Goal: Transaction & Acquisition: Purchase product/service

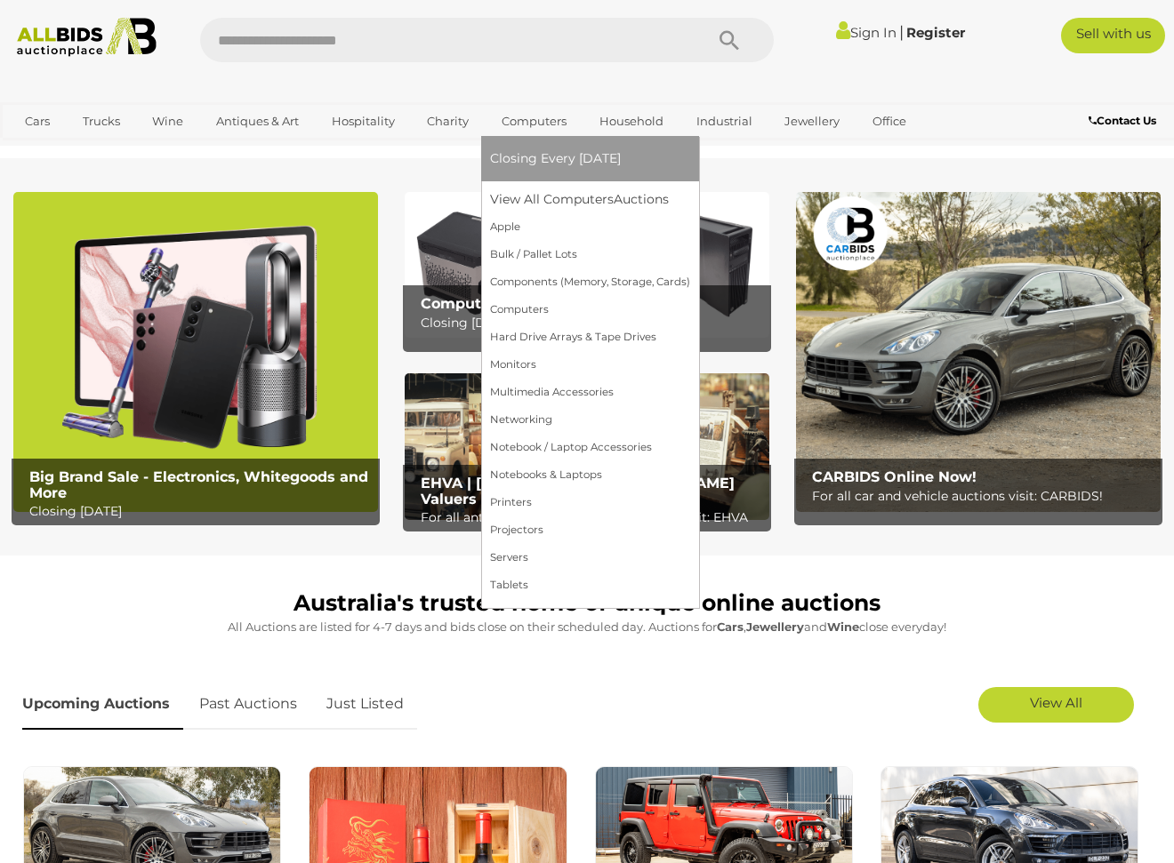
click at [548, 125] on link "Computers" at bounding box center [534, 121] width 88 height 29
click at [535, 503] on link "Printers" at bounding box center [590, 503] width 200 height 28
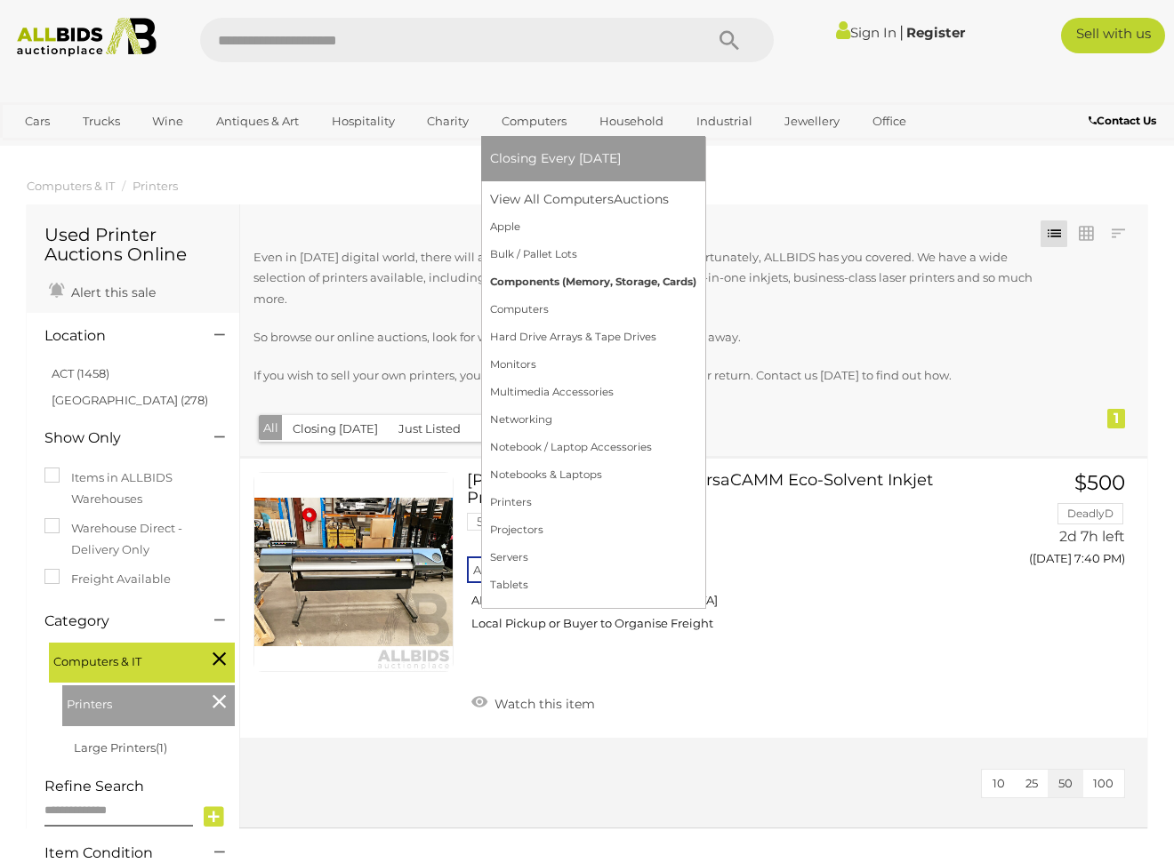
click at [540, 278] on link "Components (Memory, Storage, Cards)" at bounding box center [593, 283] width 206 height 28
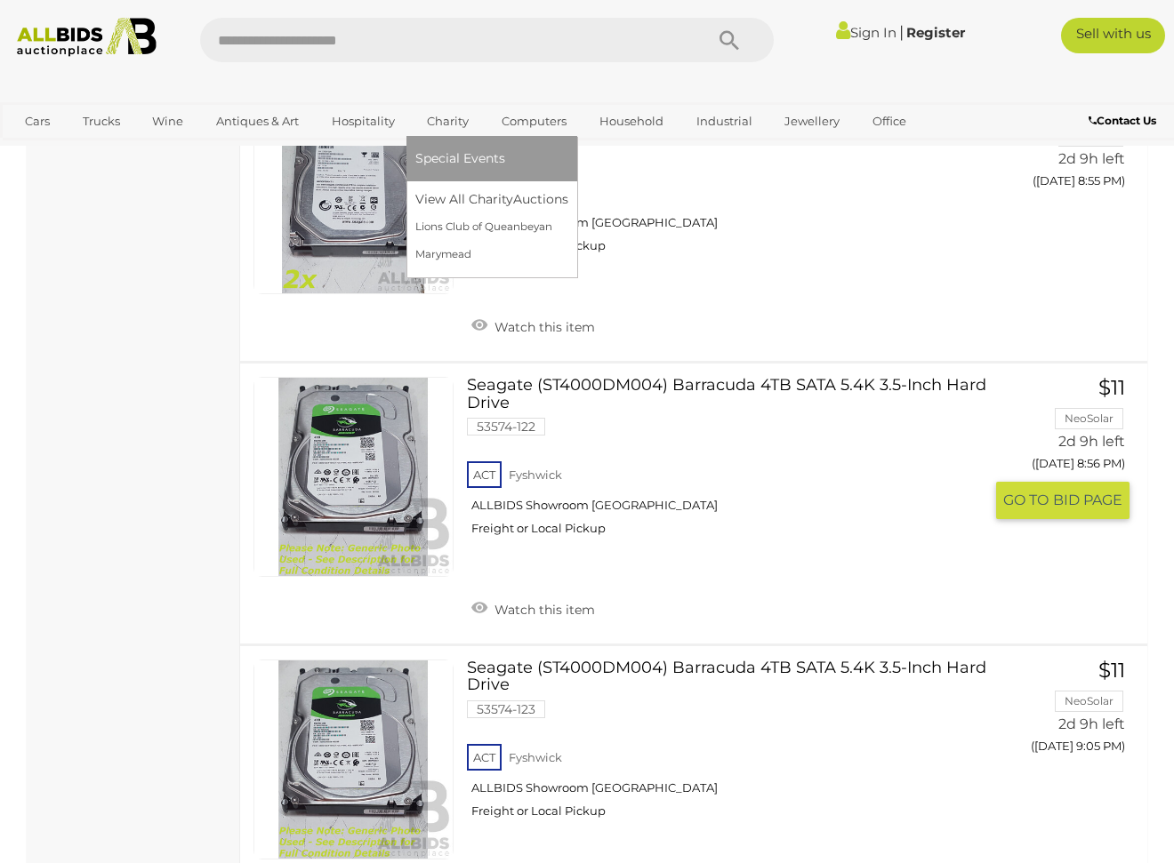
scroll to position [3192, 0]
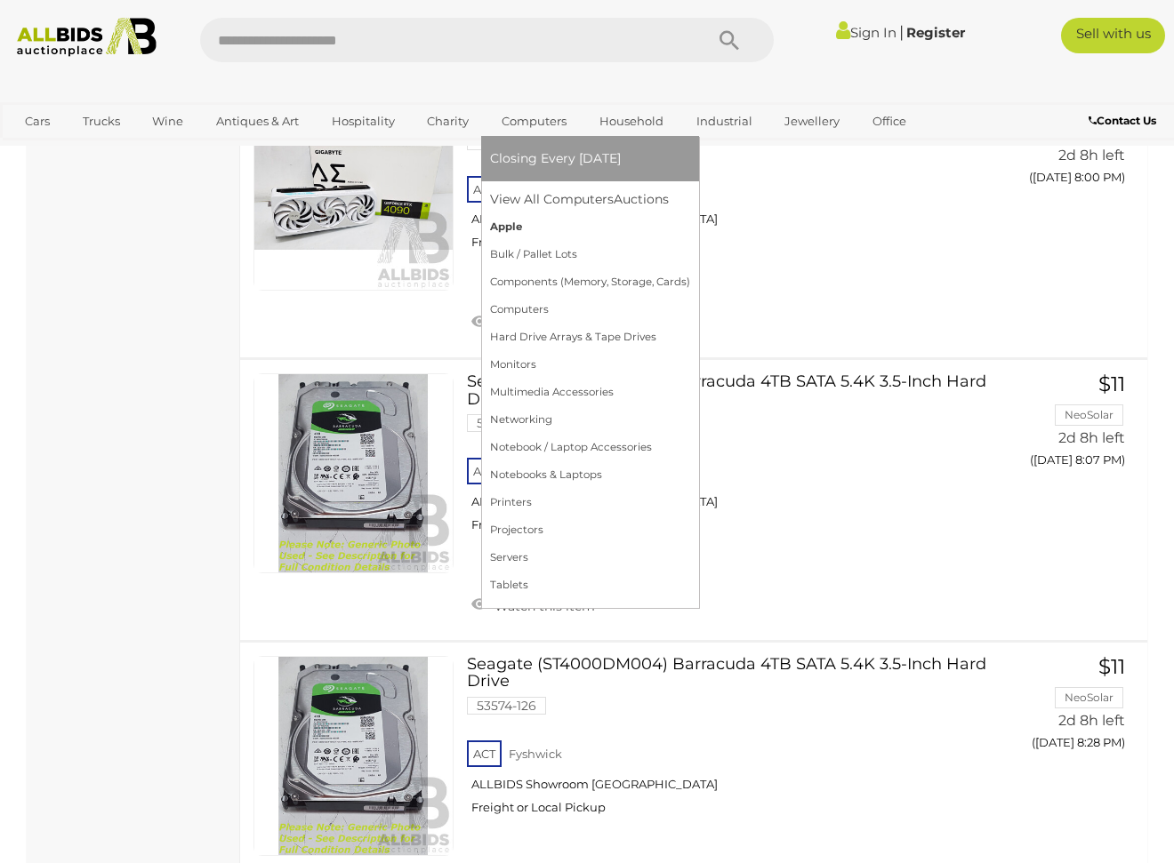
click at [514, 232] on link "Apple" at bounding box center [590, 227] width 200 height 28
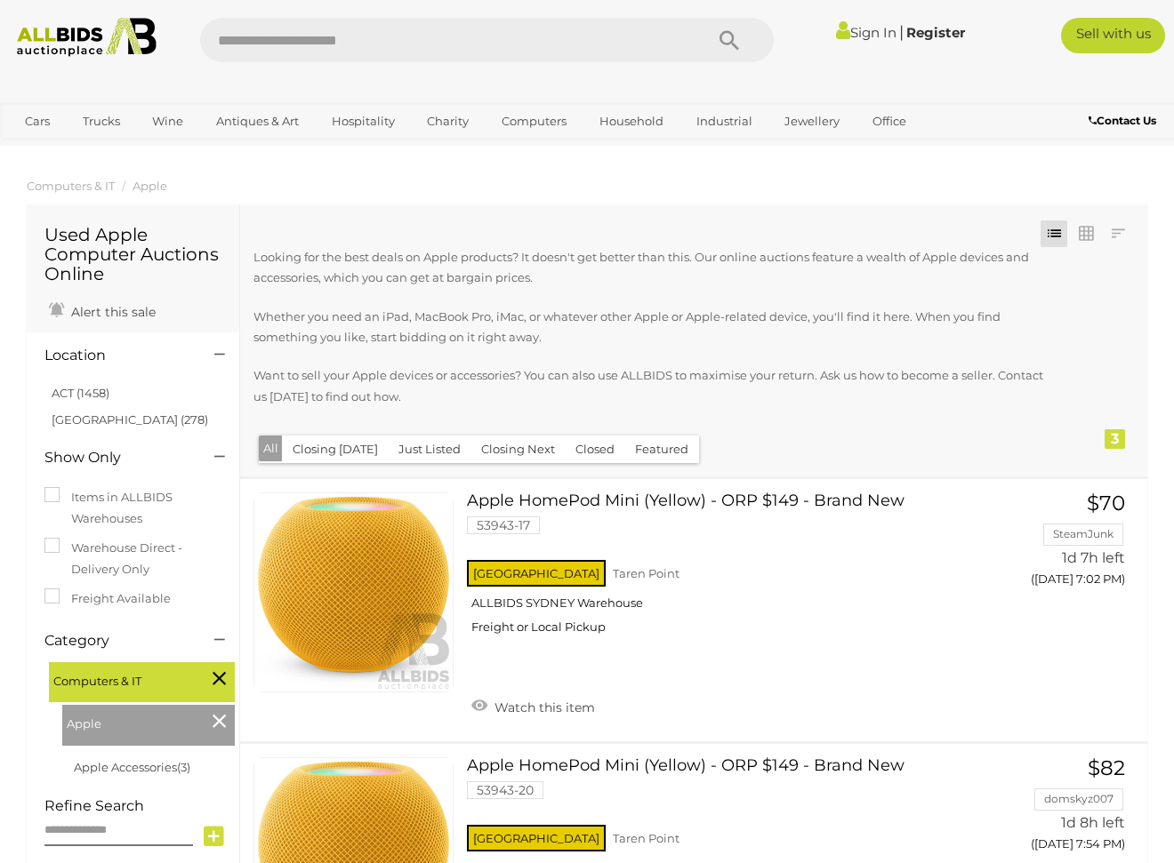
click at [781, 190] on ol "Computers & IT Apple" at bounding box center [587, 186] width 1174 height 29
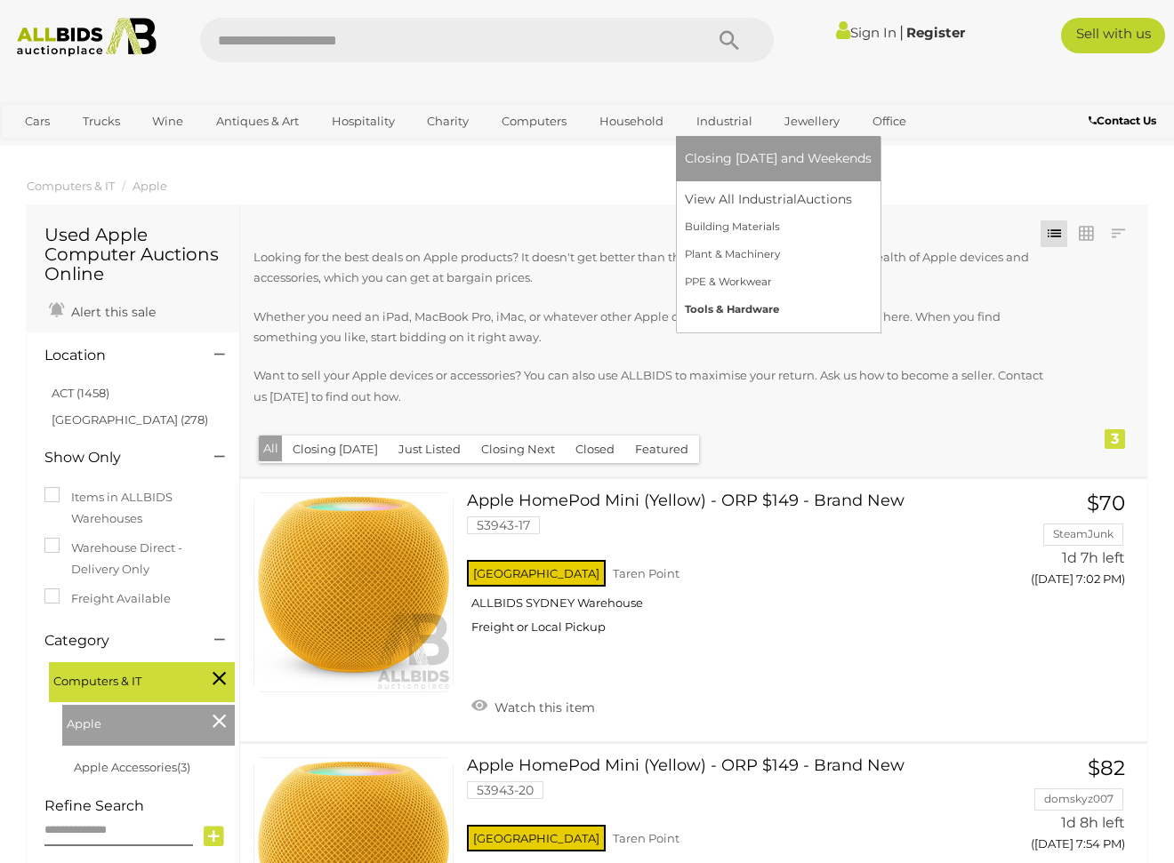
click at [717, 310] on link "Tools & Hardware" at bounding box center [778, 310] width 187 height 28
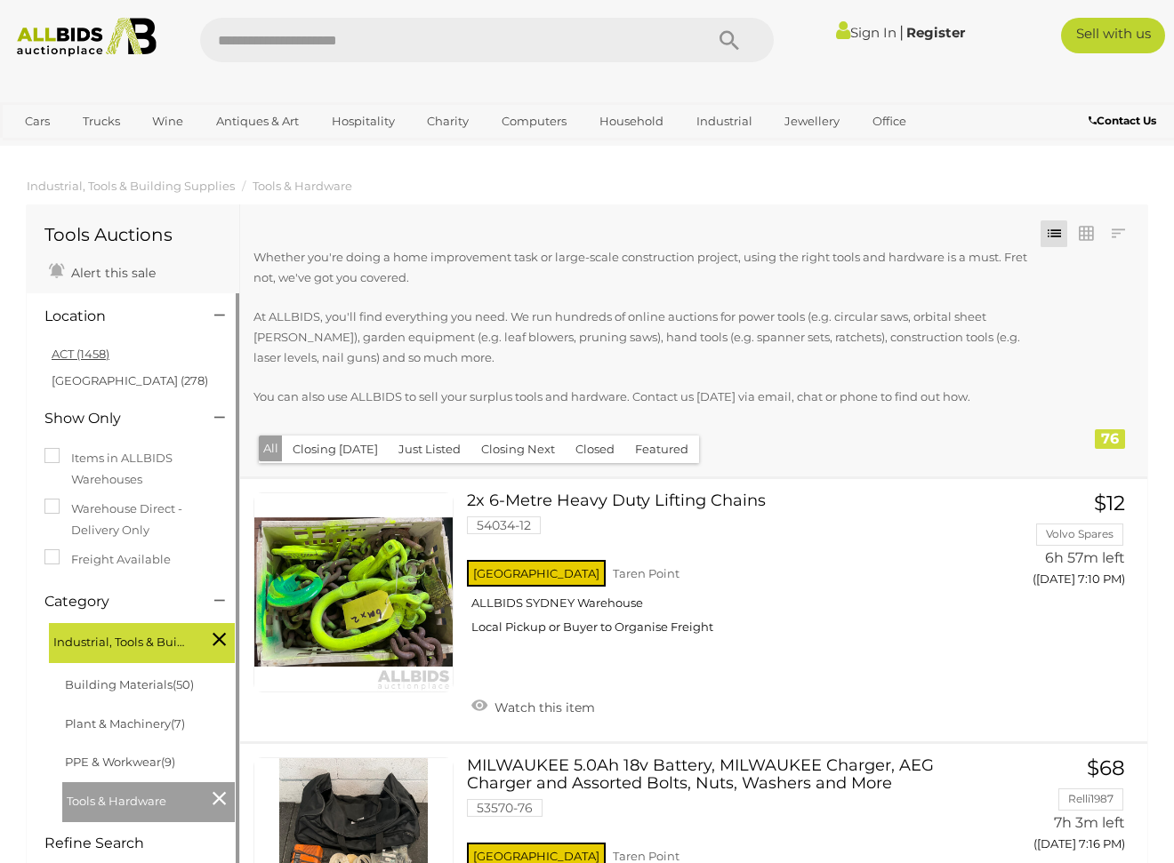
click at [94, 357] on link "ACT (1458)" at bounding box center [81, 354] width 58 height 14
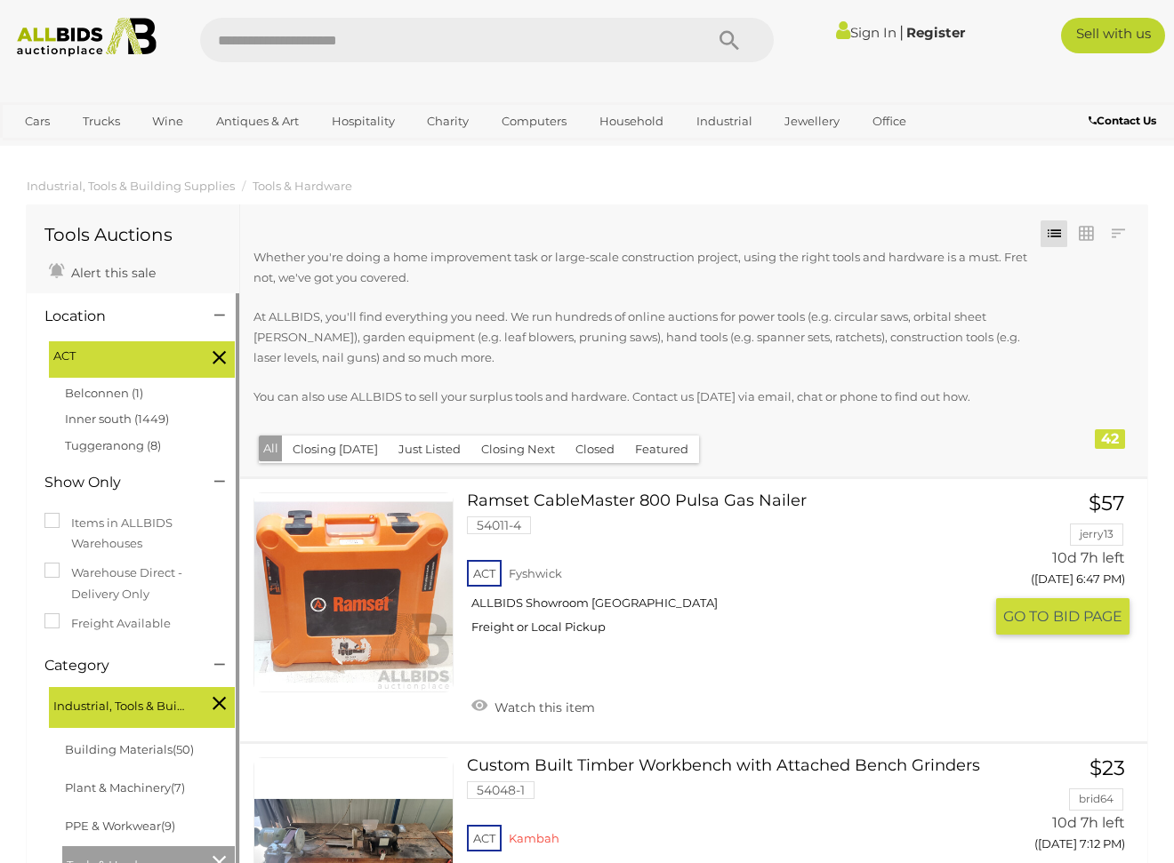
click at [389, 579] on link at bounding box center [353, 593] width 200 height 200
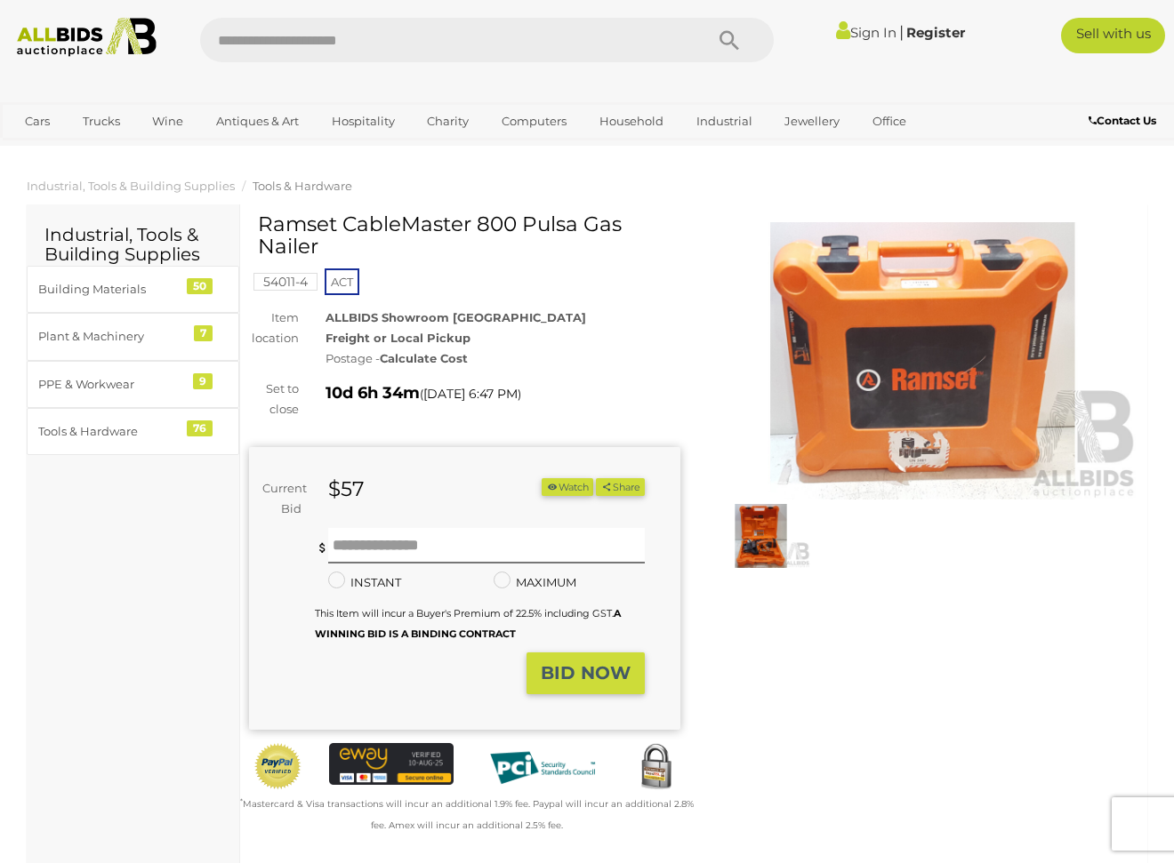
click at [747, 542] on img at bounding box center [760, 536] width 99 height 64
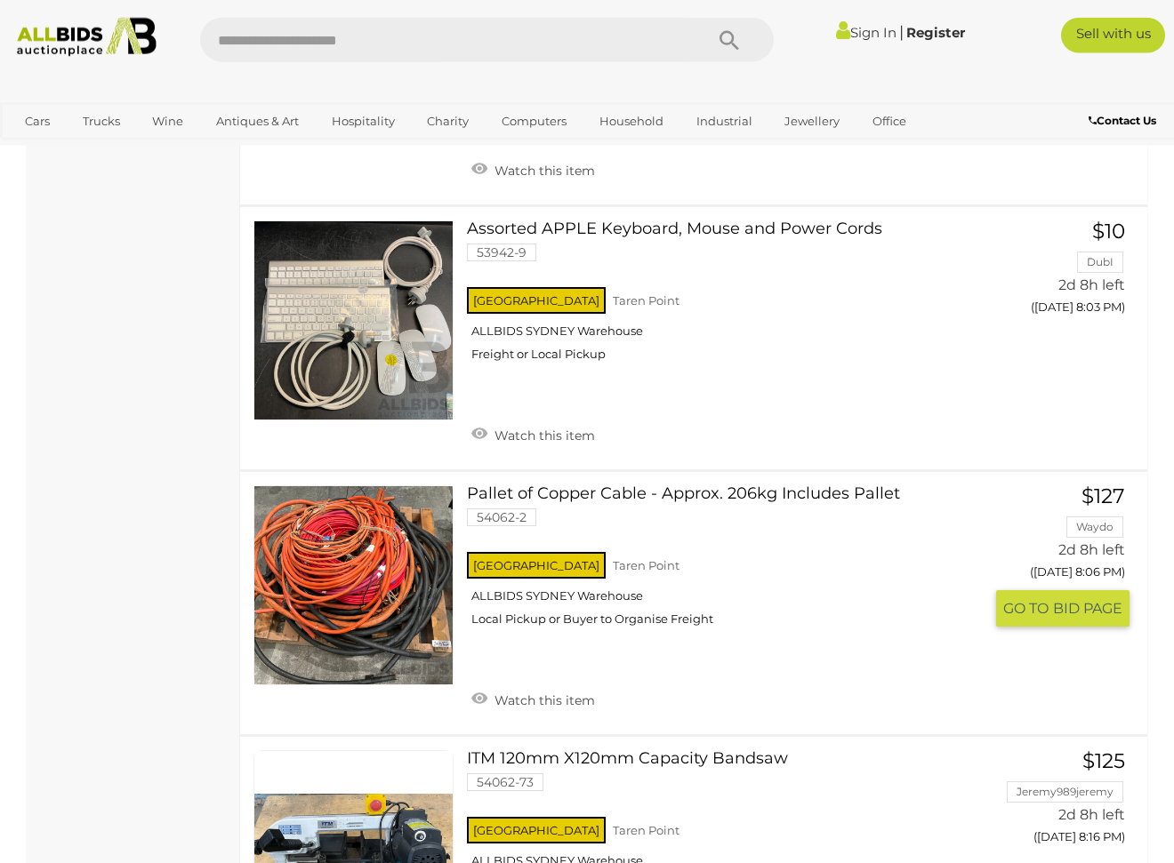
scroll to position [7791, 0]
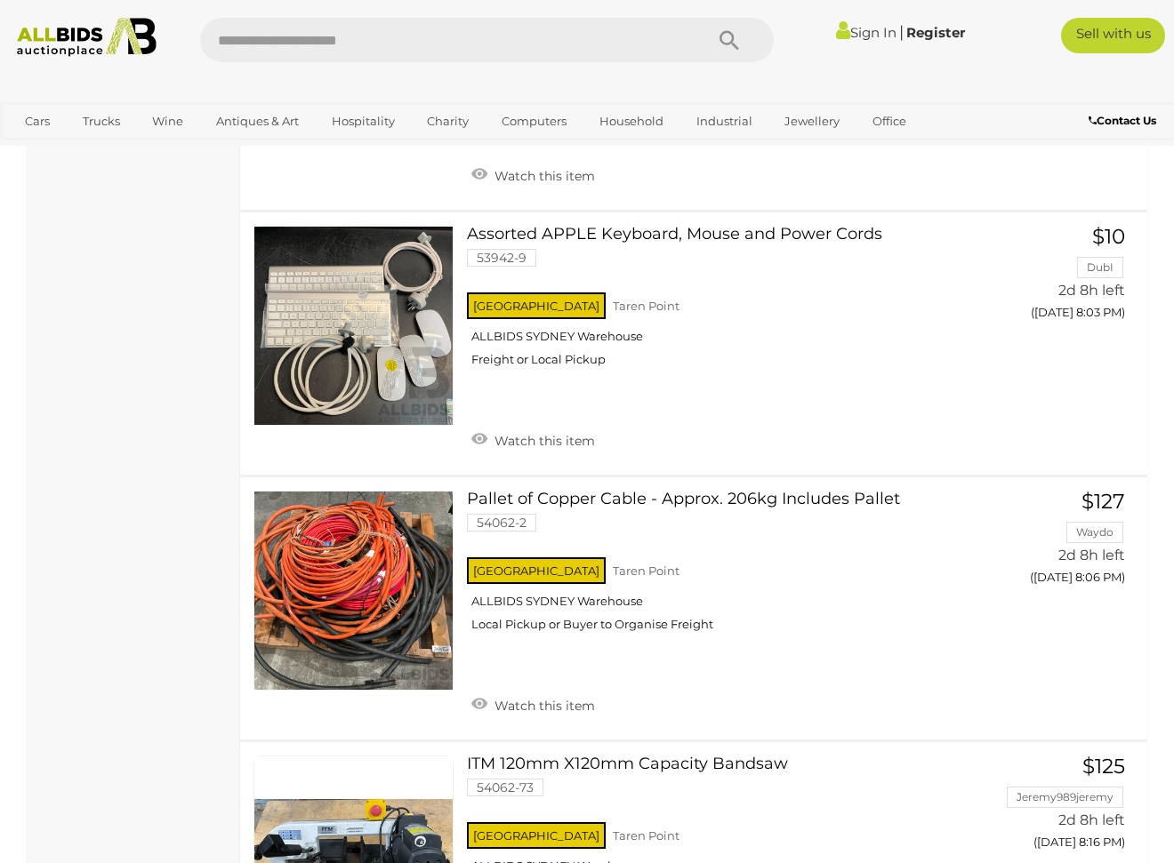
click at [91, 35] on img at bounding box center [87, 37] width 157 height 39
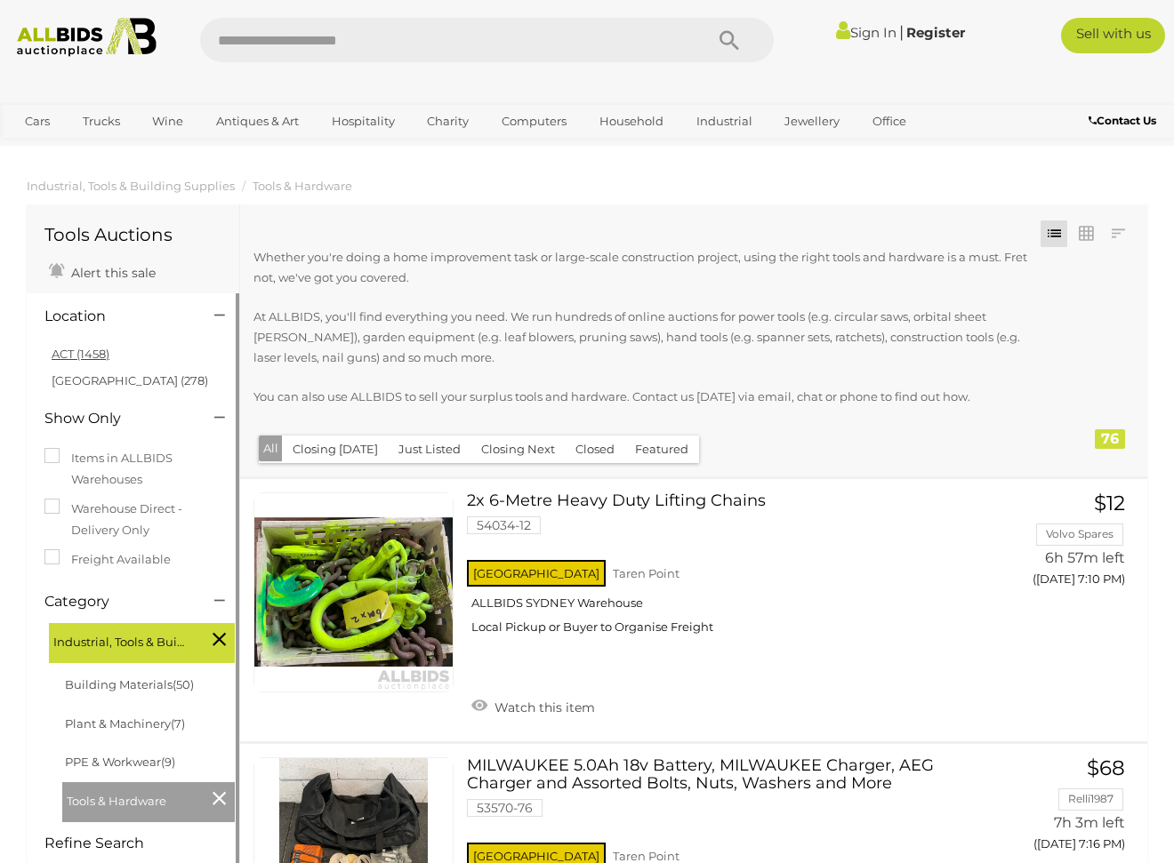
click at [67, 351] on link "ACT (1458)" at bounding box center [81, 354] width 58 height 14
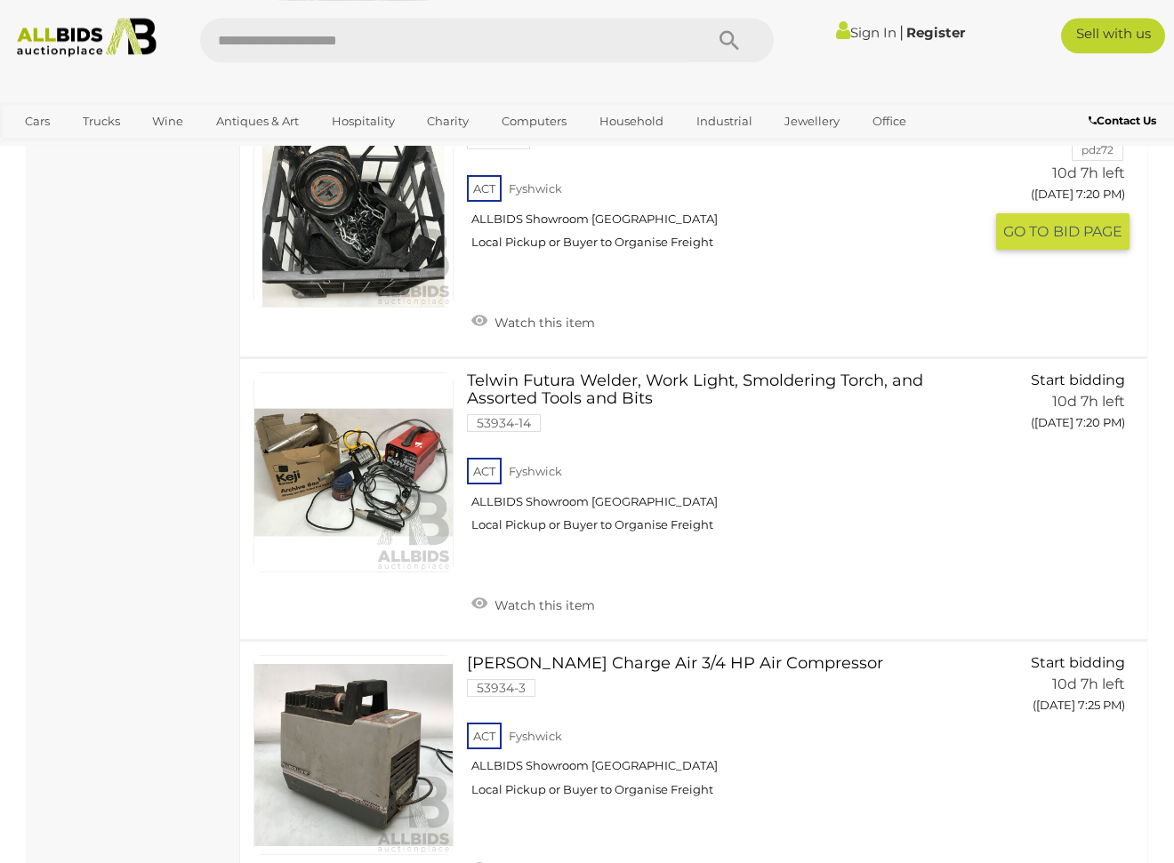
scroll to position [1889, 0]
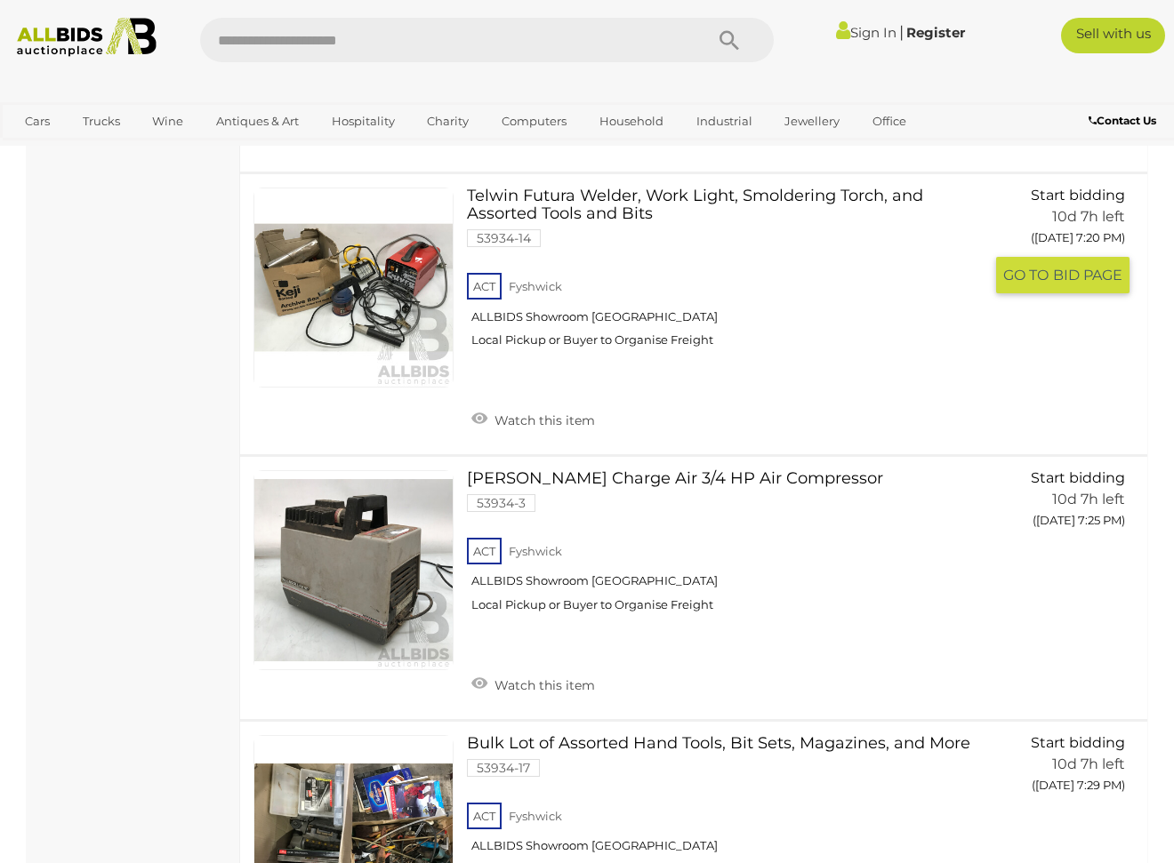
click at [405, 283] on link at bounding box center [353, 288] width 200 height 200
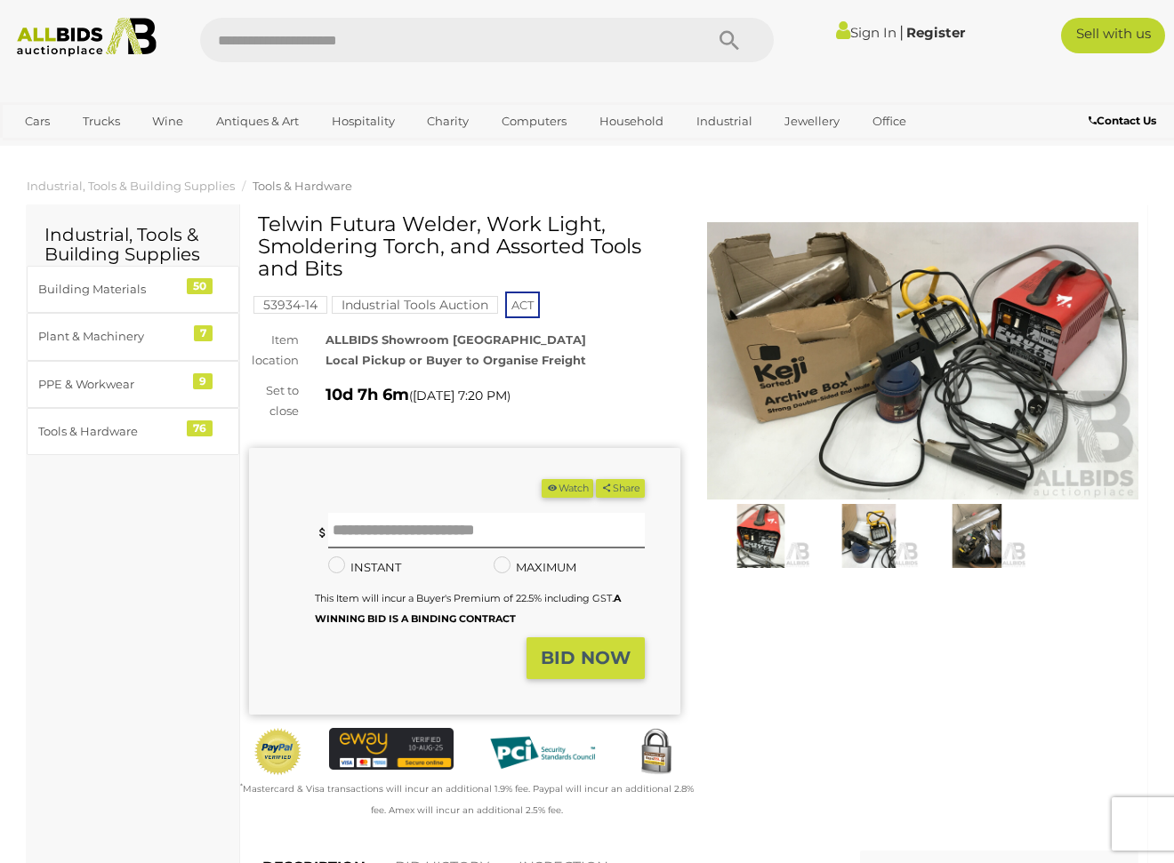
click at [774, 539] on img at bounding box center [760, 536] width 99 height 64
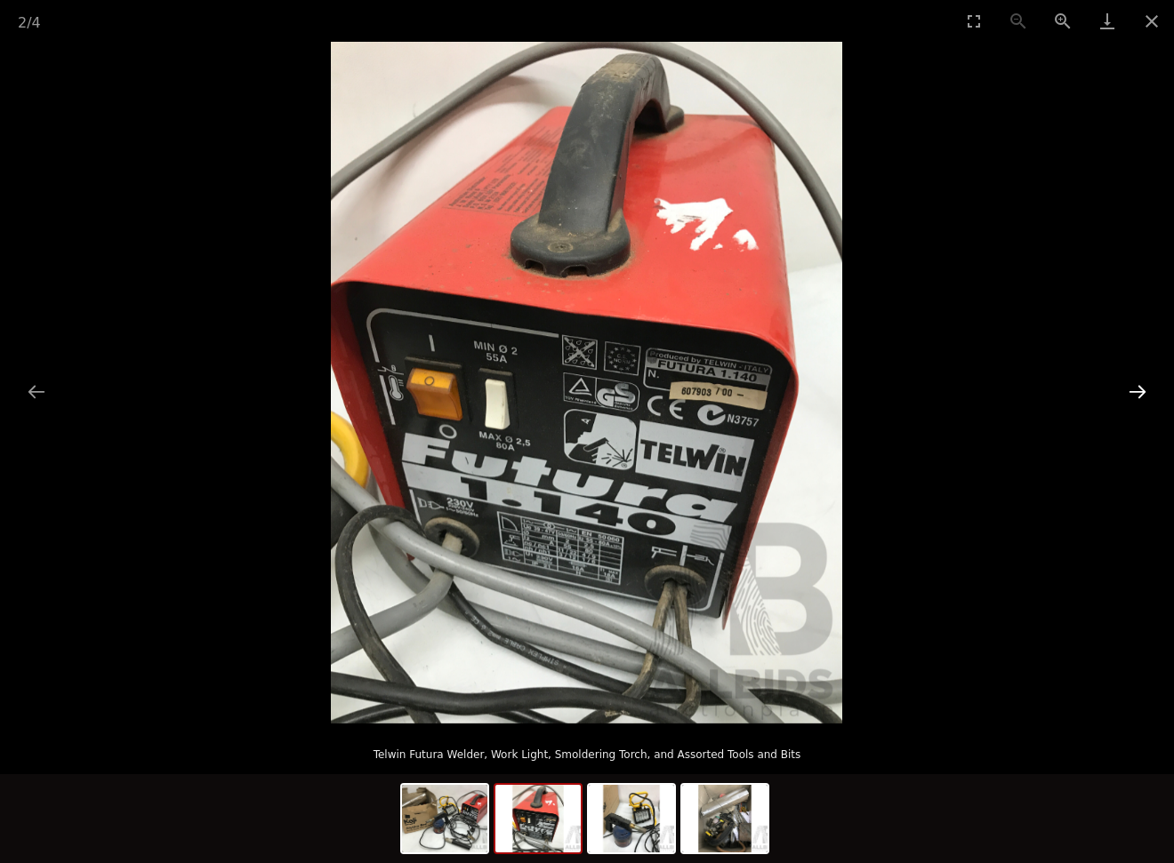
click at [1136, 389] on button "Next slide" at bounding box center [1137, 391] width 37 height 35
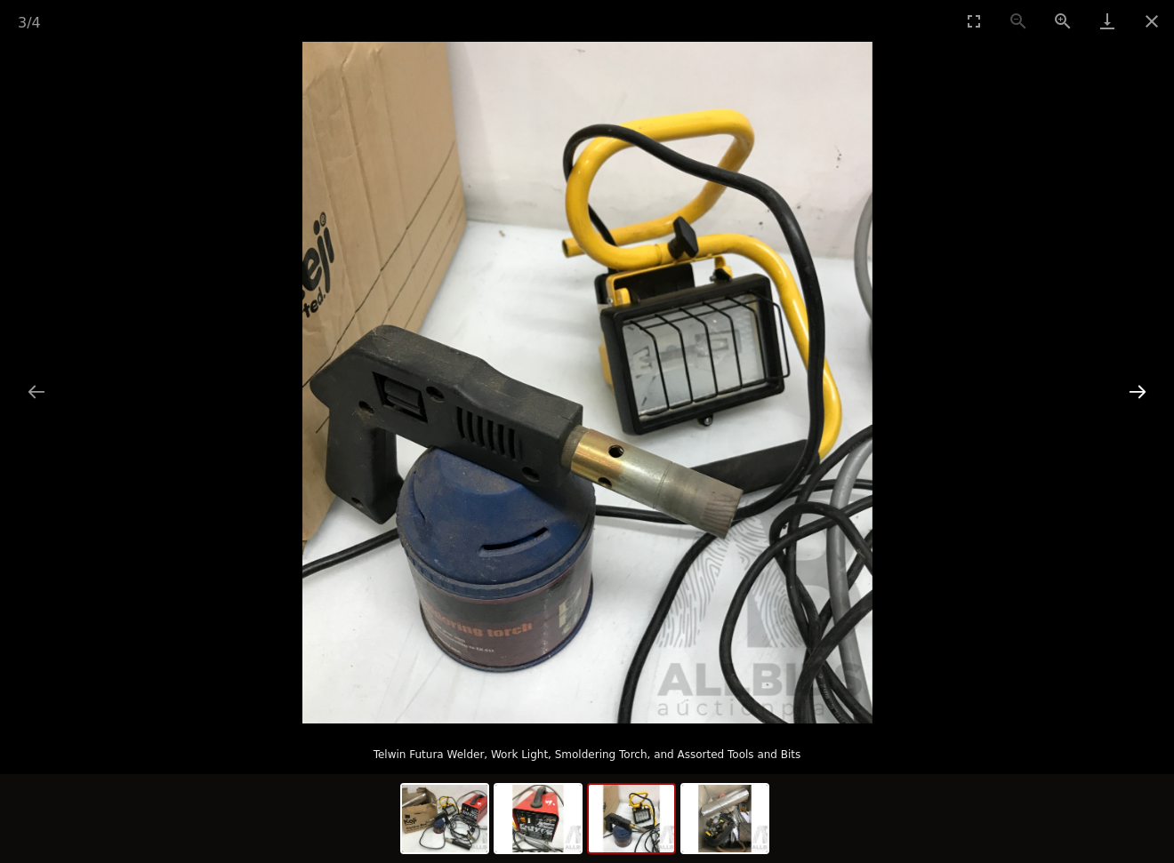
click at [1136, 389] on button "Next slide" at bounding box center [1137, 391] width 37 height 35
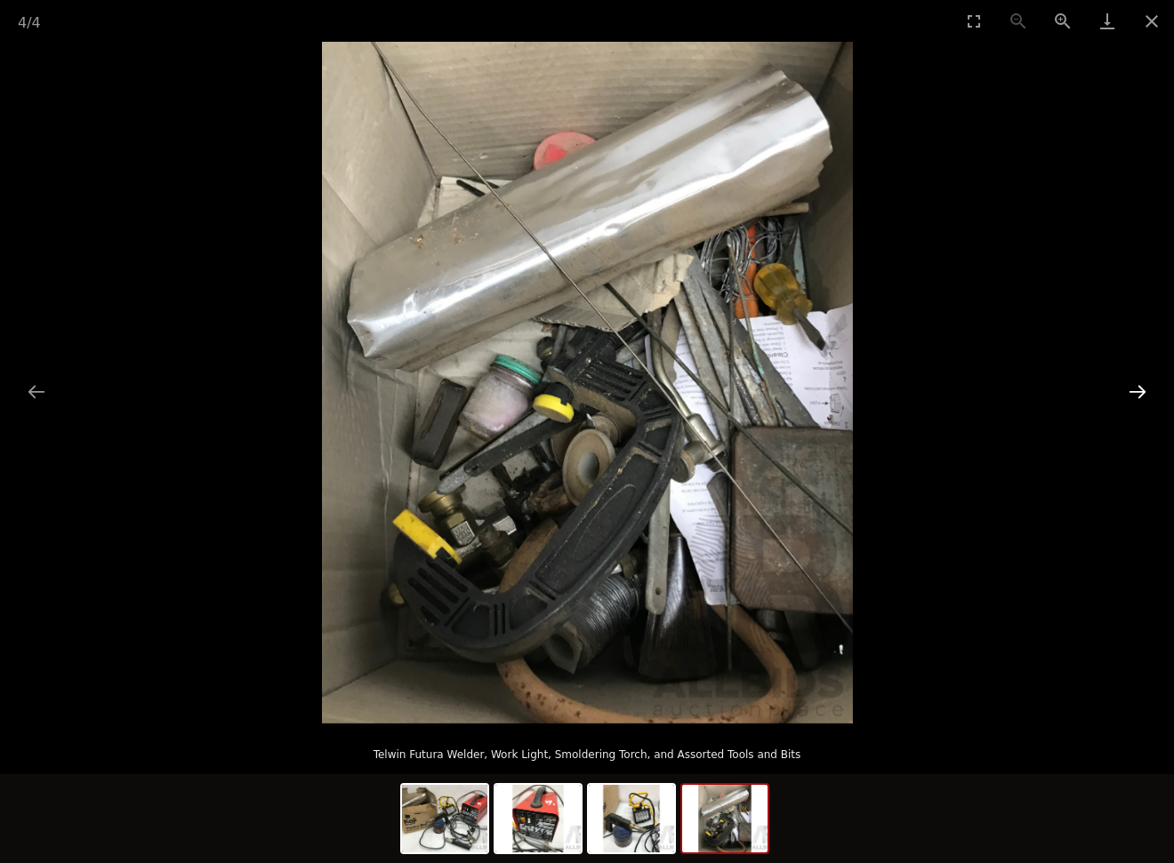
click at [1136, 389] on button "Next slide" at bounding box center [1137, 391] width 37 height 35
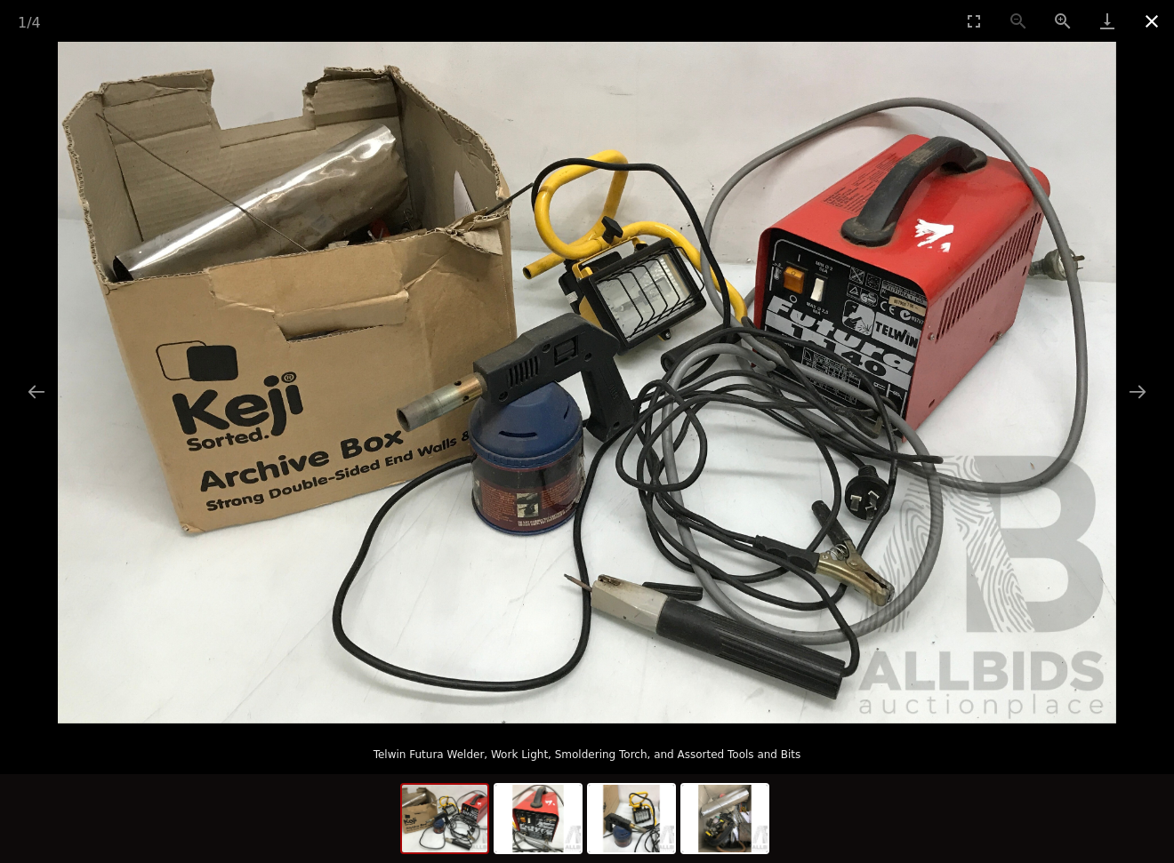
click at [1152, 20] on button "Close gallery" at bounding box center [1151, 21] width 44 height 42
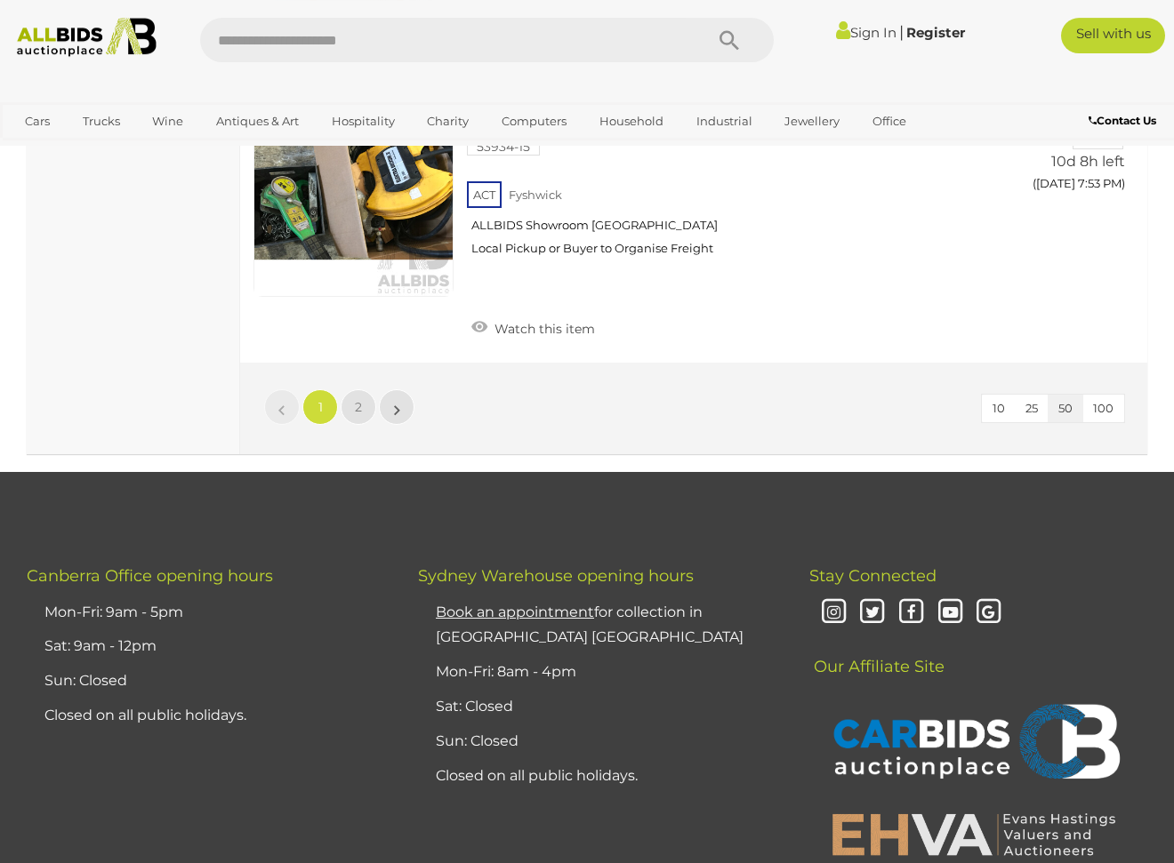
scroll to position [13504, 0]
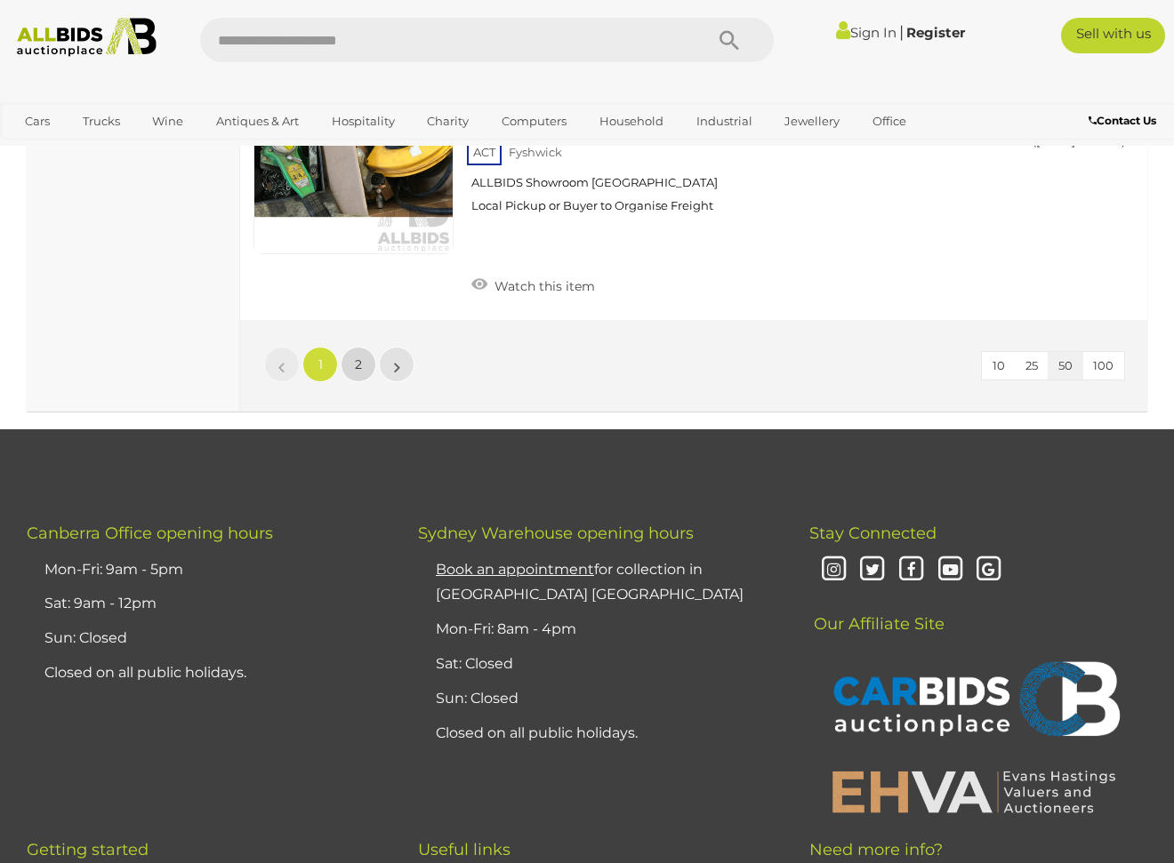
click at [365, 347] on link "2" at bounding box center [359, 365] width 36 height 36
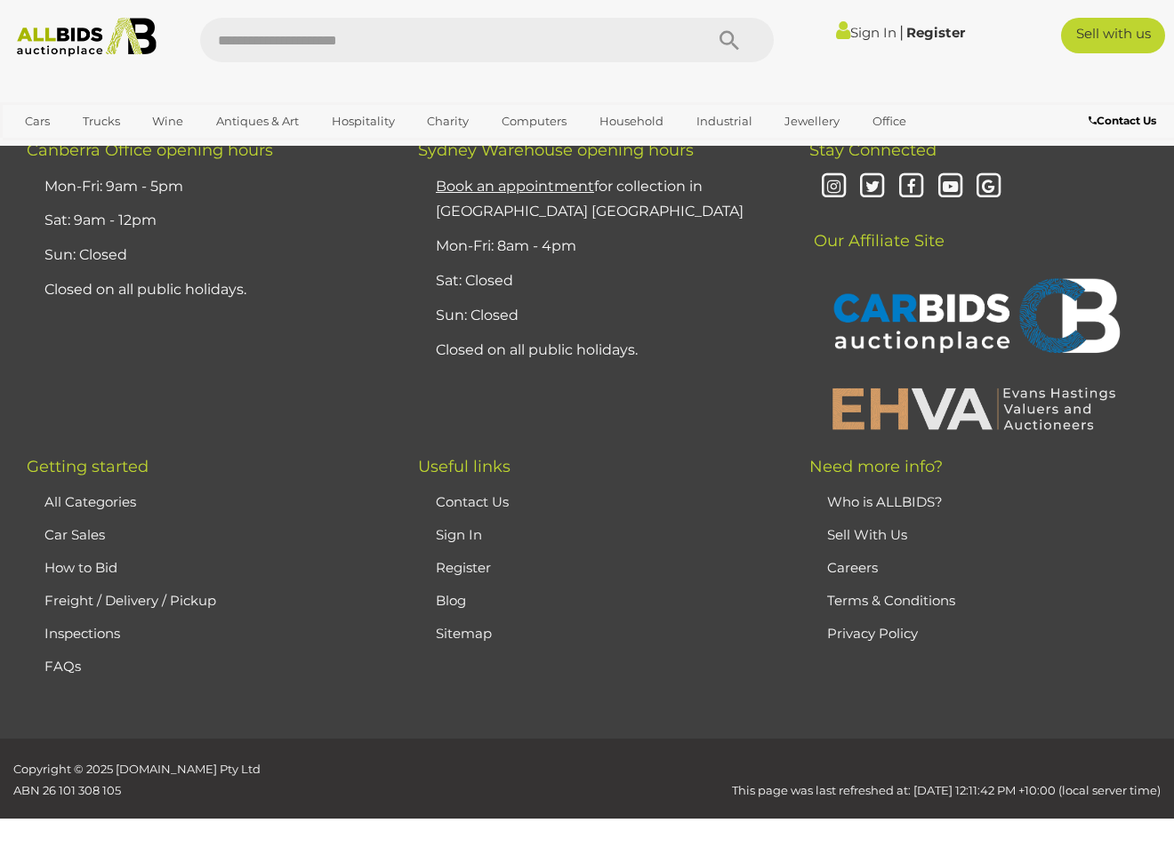
scroll to position [300, 0]
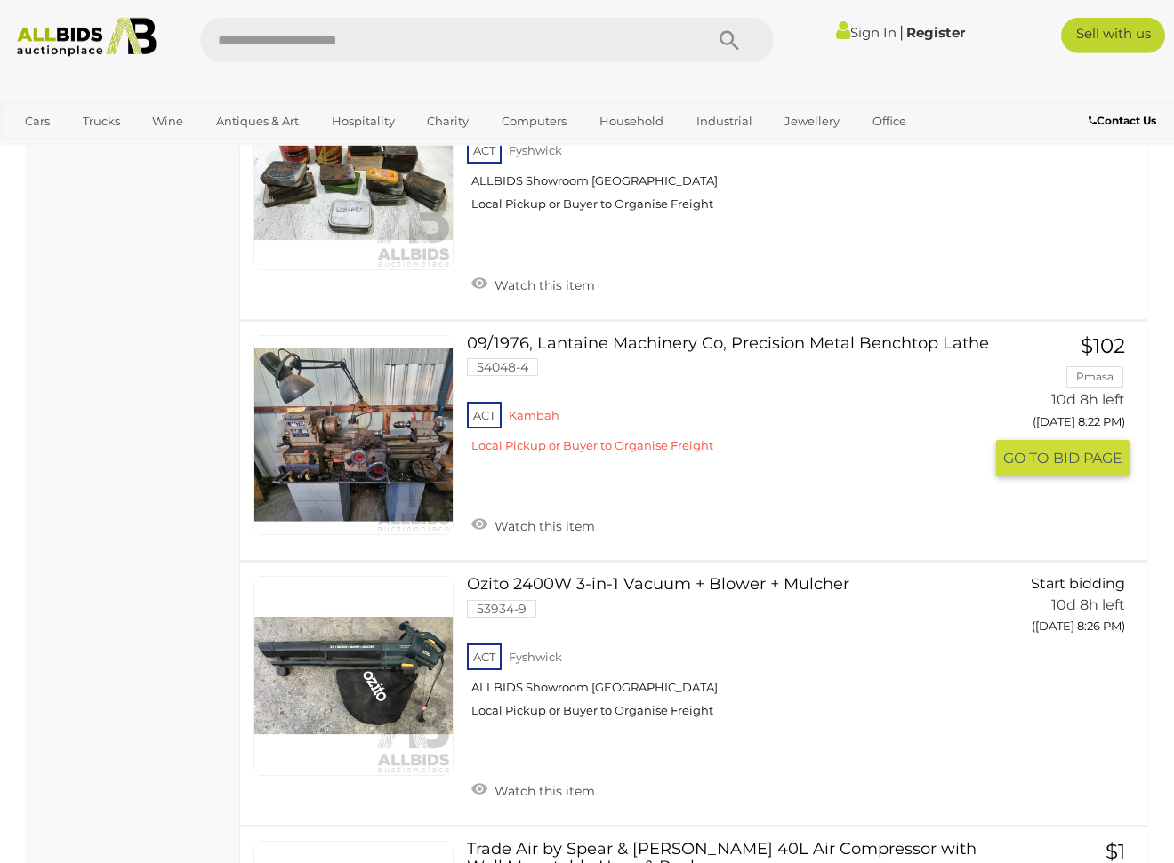
scroll to position [3680, 0]
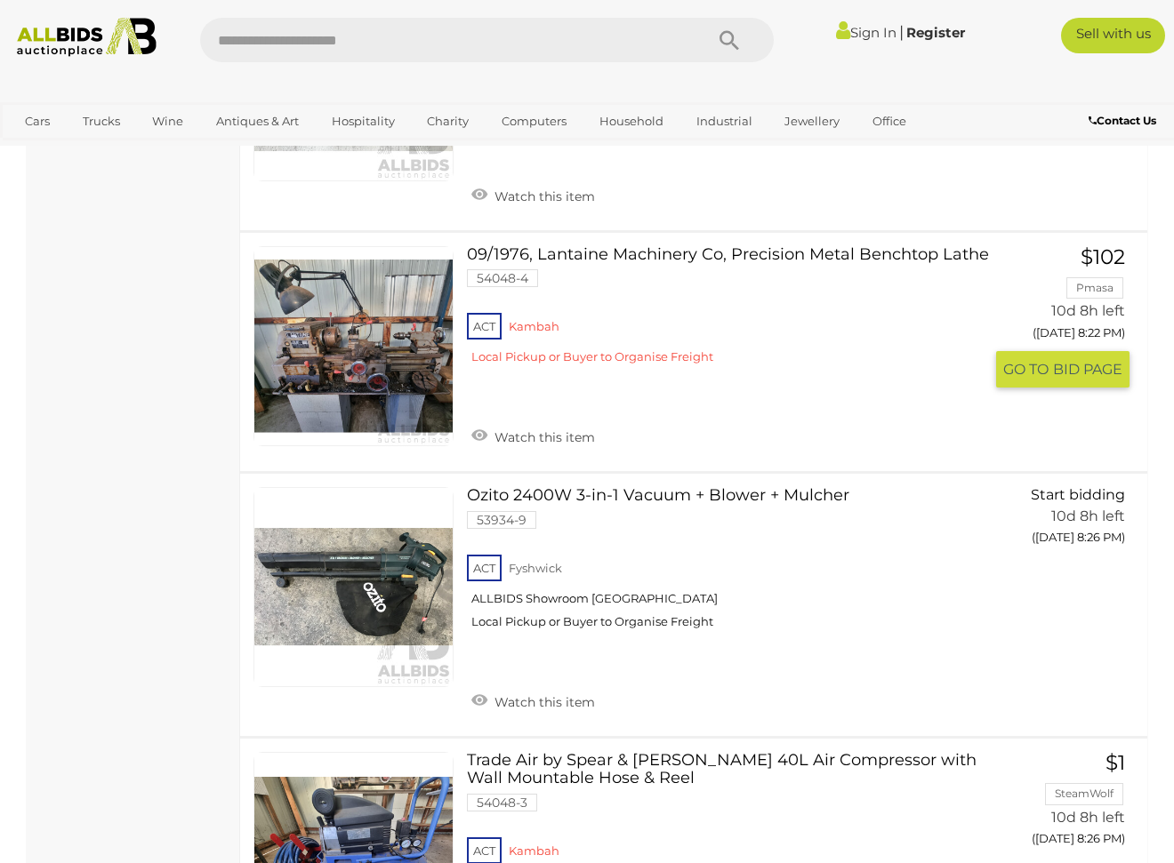
click at [387, 333] on link at bounding box center [353, 346] width 200 height 200
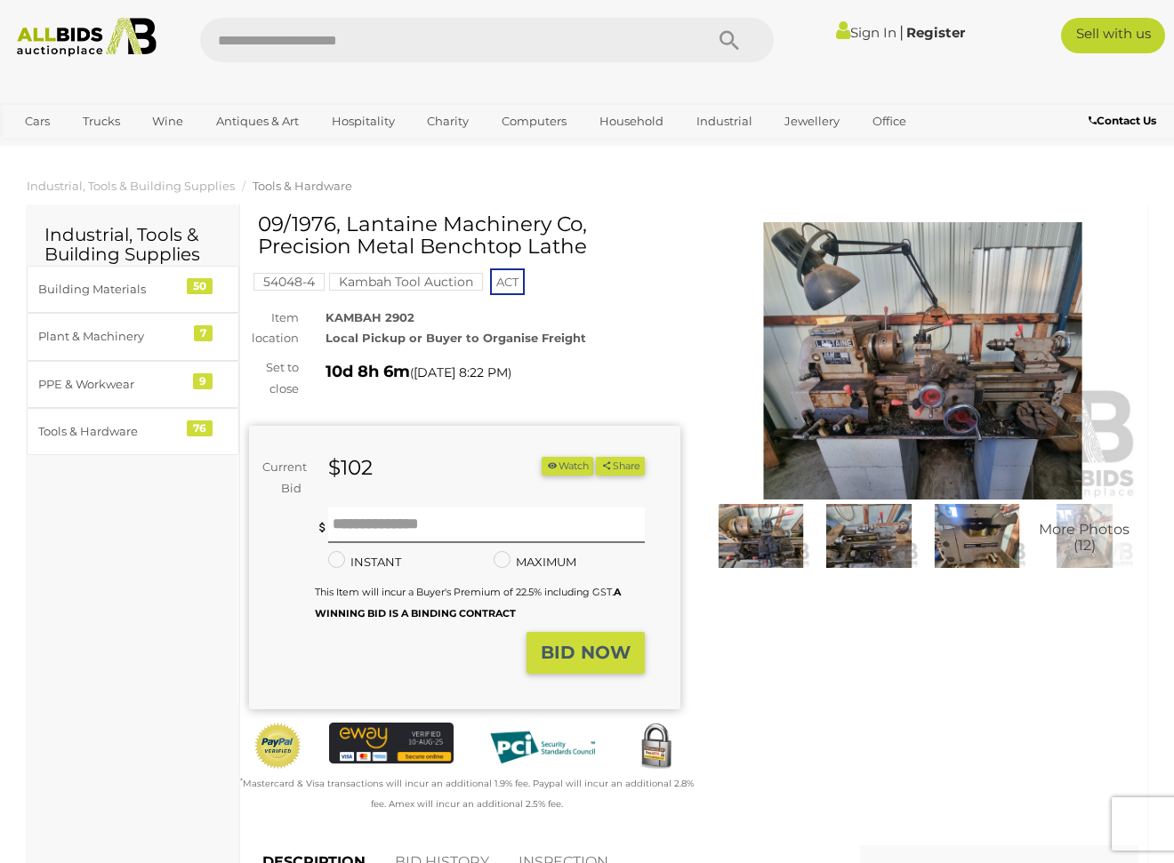
click at [763, 518] on img at bounding box center [760, 536] width 99 height 64
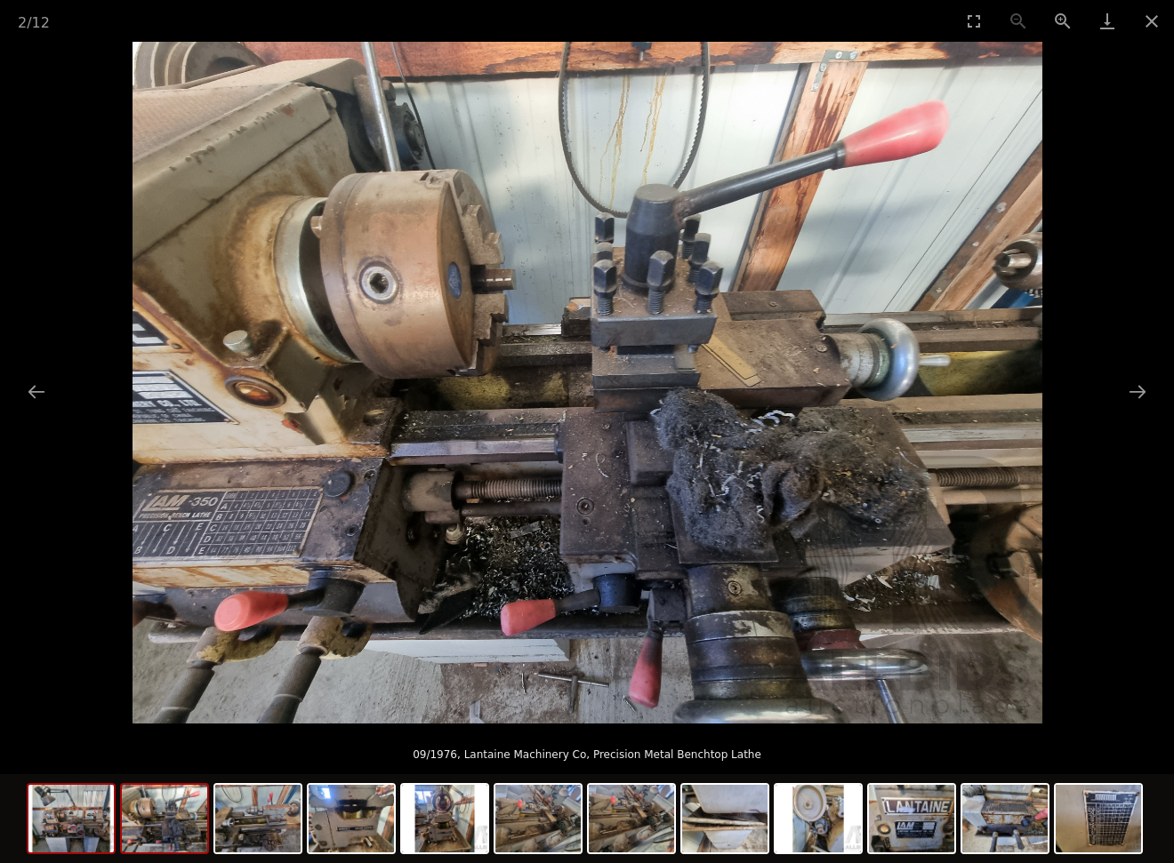
click at [73, 821] on img at bounding box center [70, 819] width 85 height 68
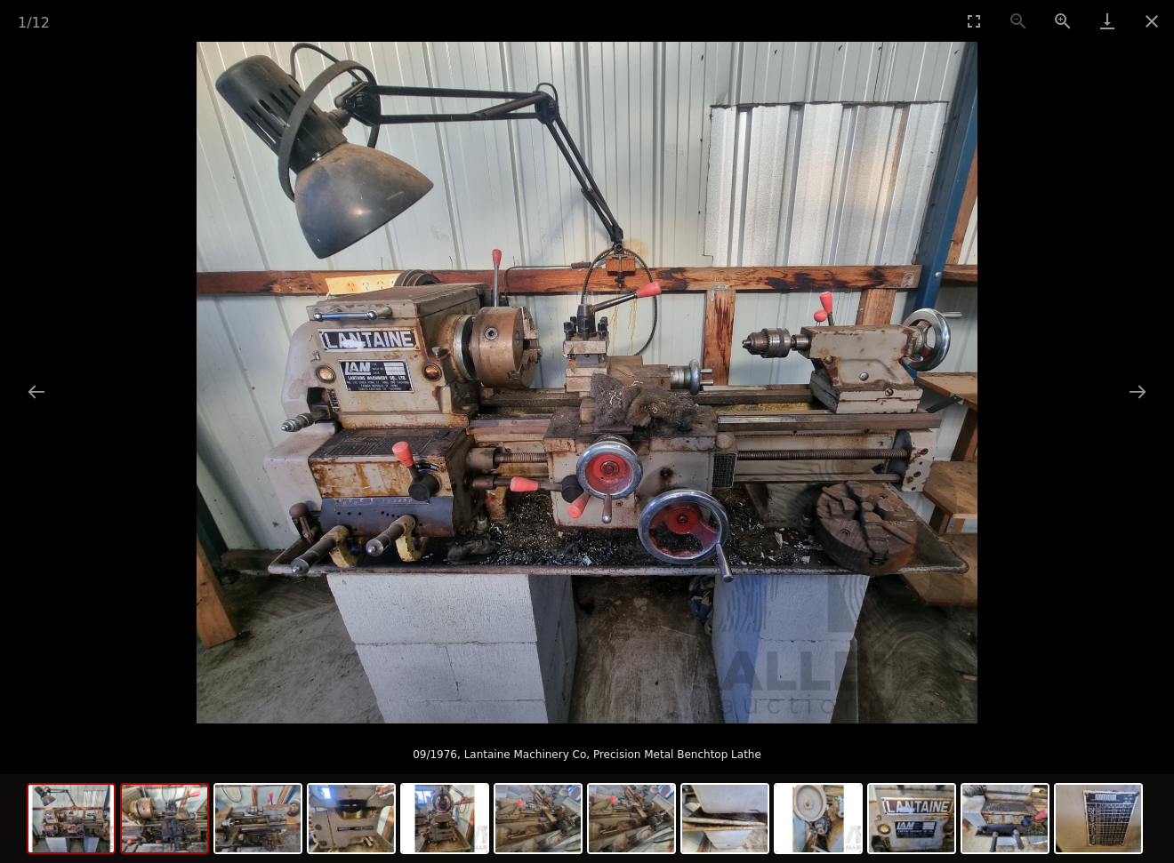
click at [145, 839] on img at bounding box center [164, 819] width 85 height 68
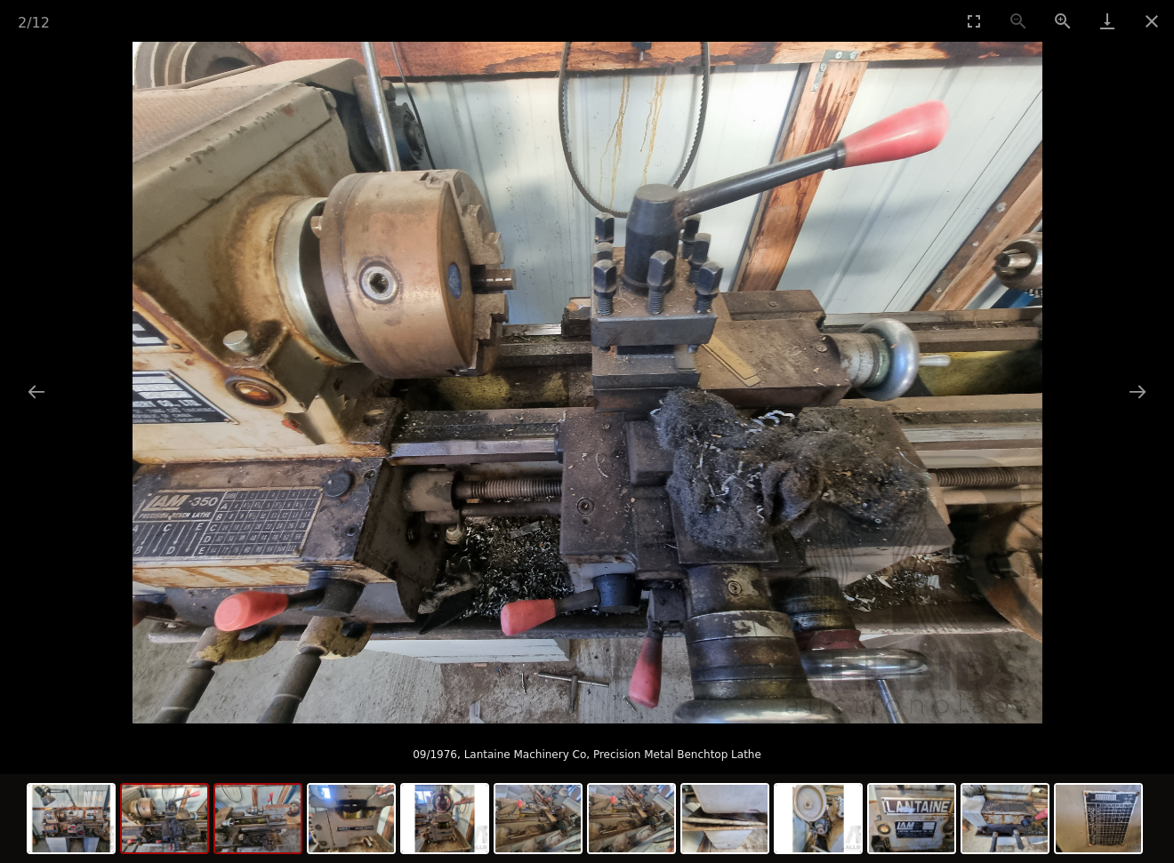
click at [254, 834] on img at bounding box center [257, 819] width 85 height 68
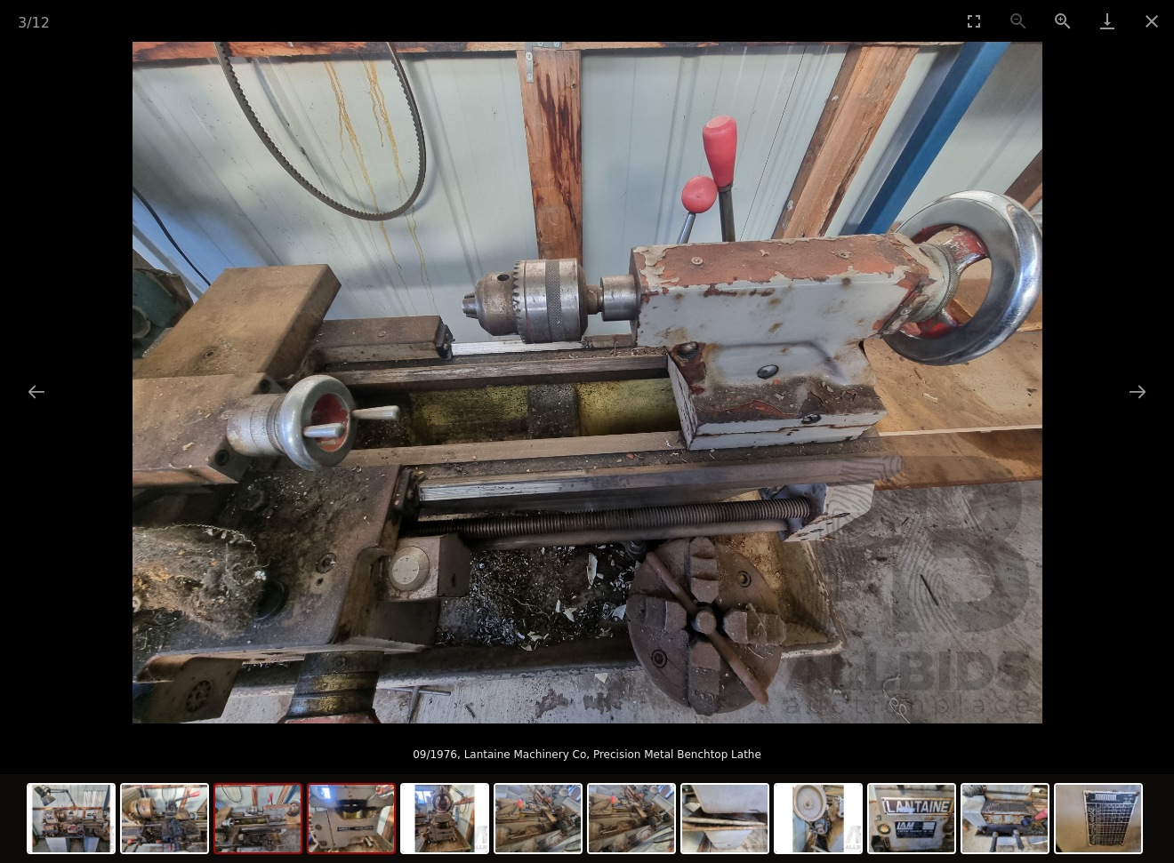
click at [349, 834] on img at bounding box center [351, 819] width 85 height 68
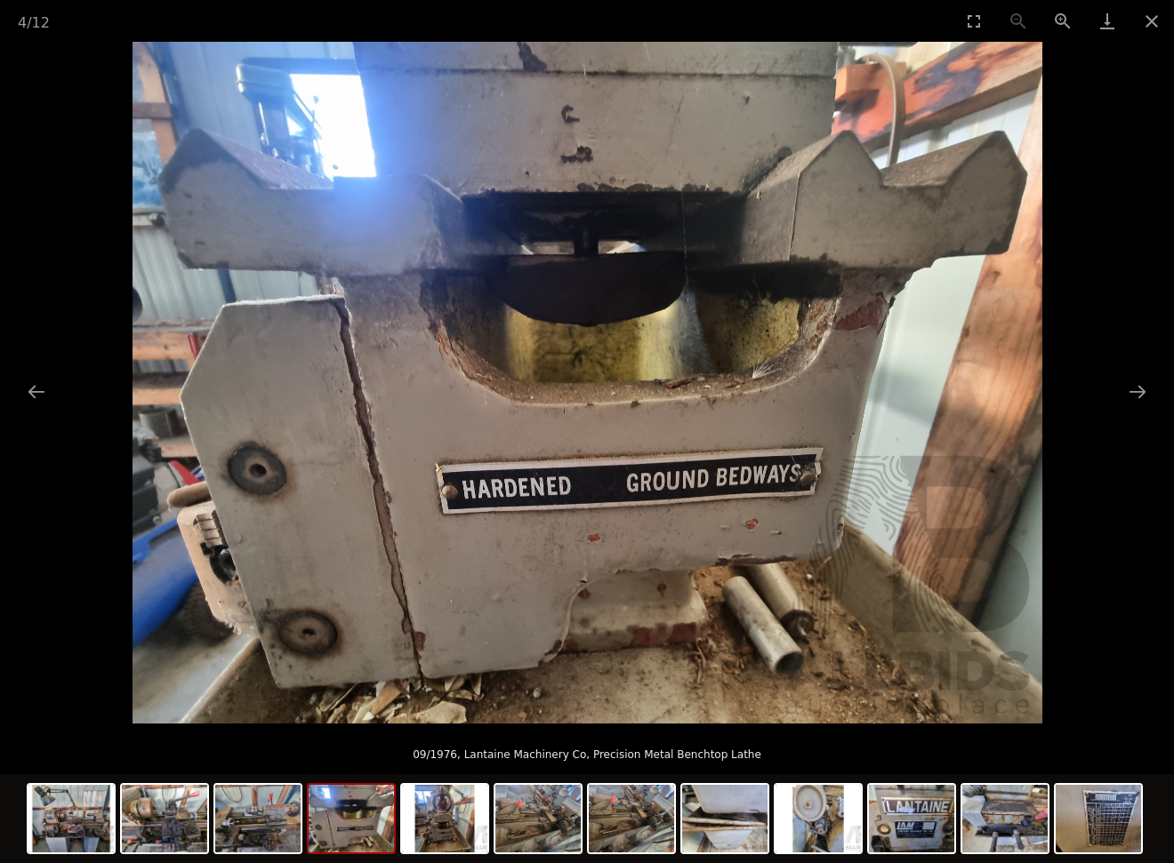
click at [334, 828] on img at bounding box center [351, 819] width 85 height 68
click at [443, 827] on img at bounding box center [444, 819] width 85 height 68
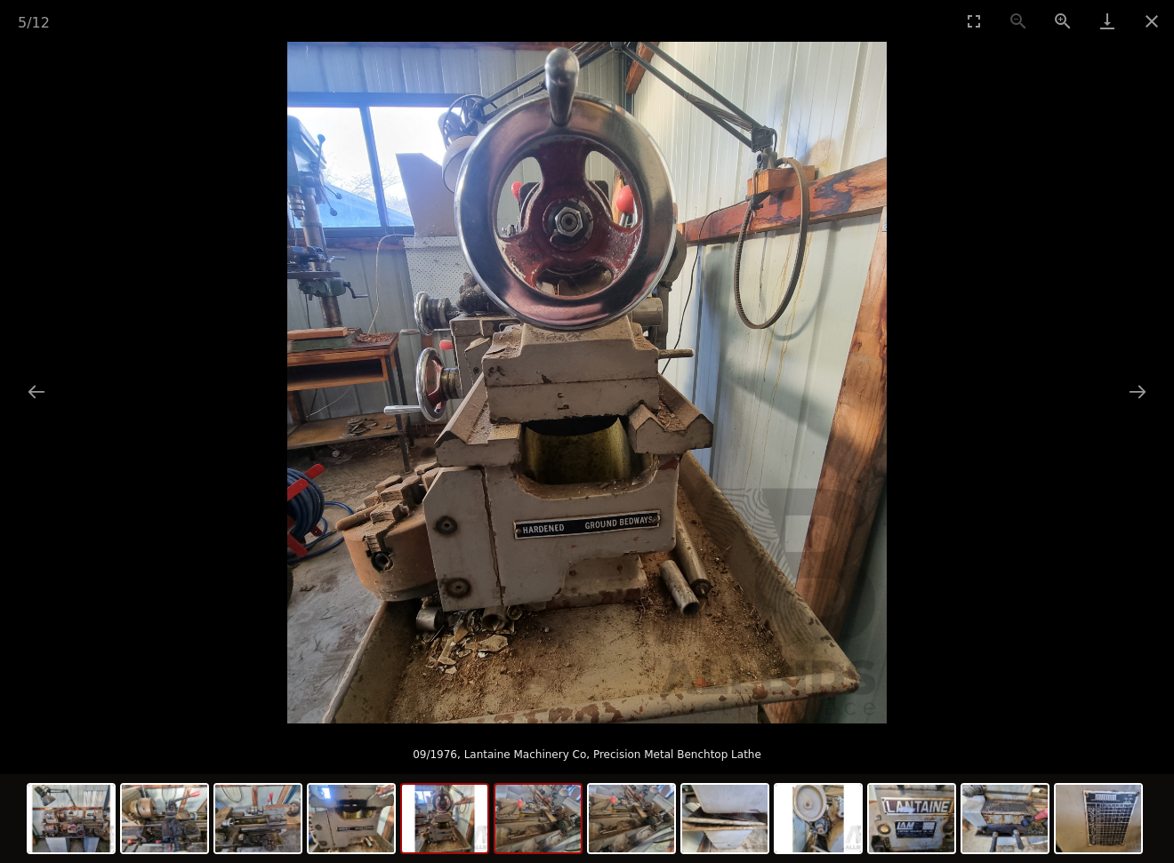
click at [542, 831] on img at bounding box center [537, 819] width 85 height 68
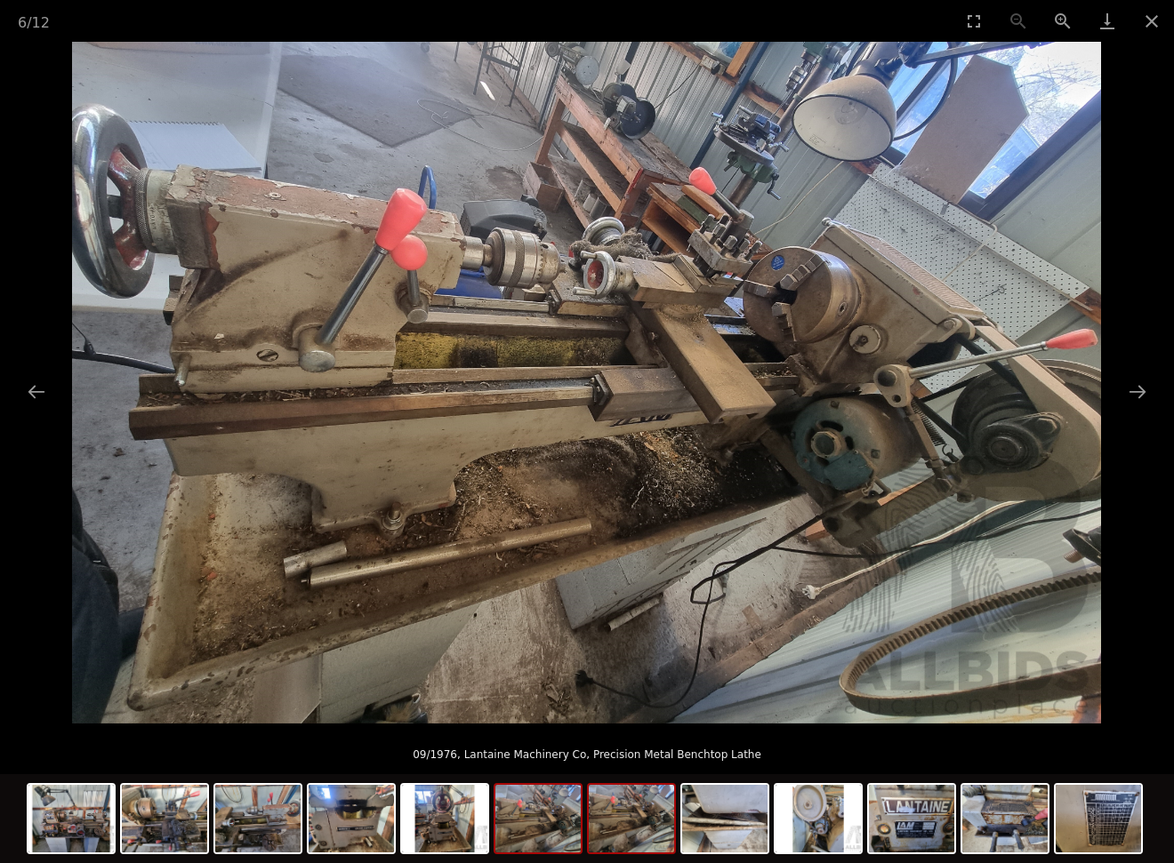
click at [620, 825] on img at bounding box center [631, 819] width 85 height 68
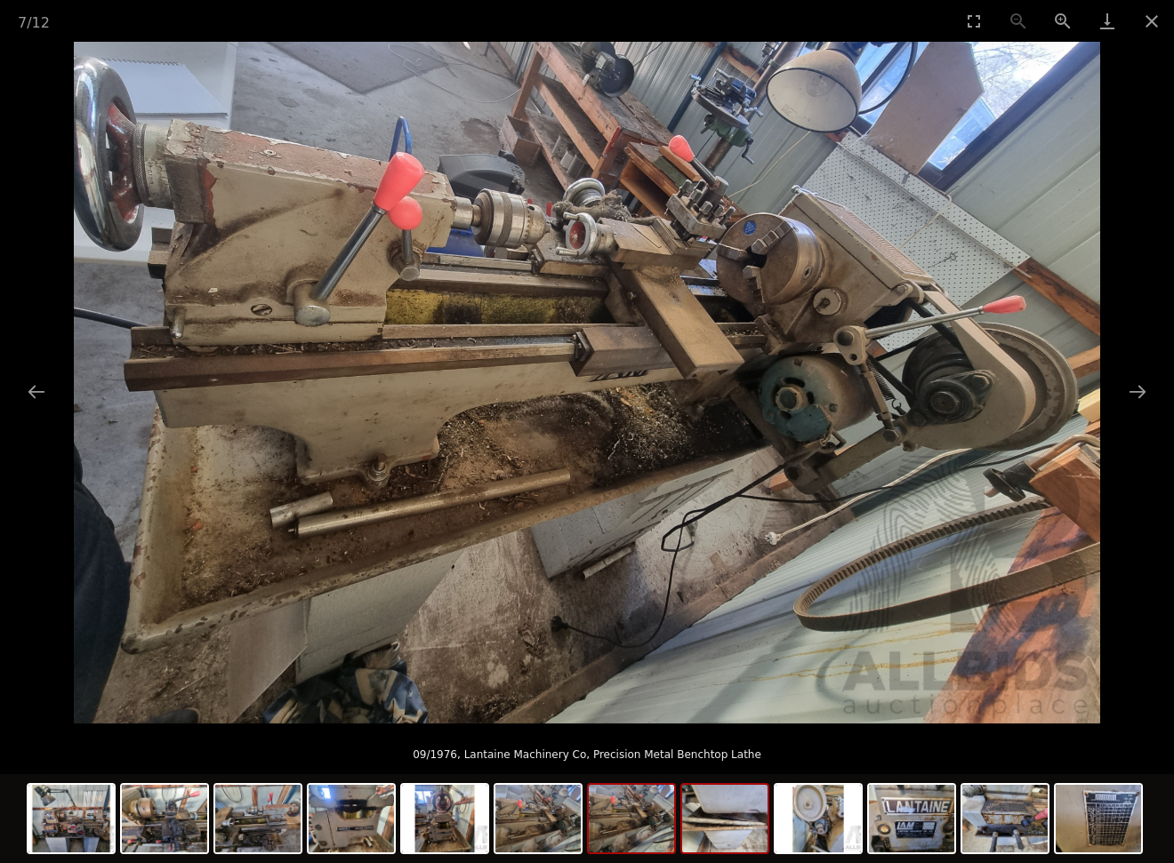
click at [708, 838] on img at bounding box center [724, 819] width 85 height 68
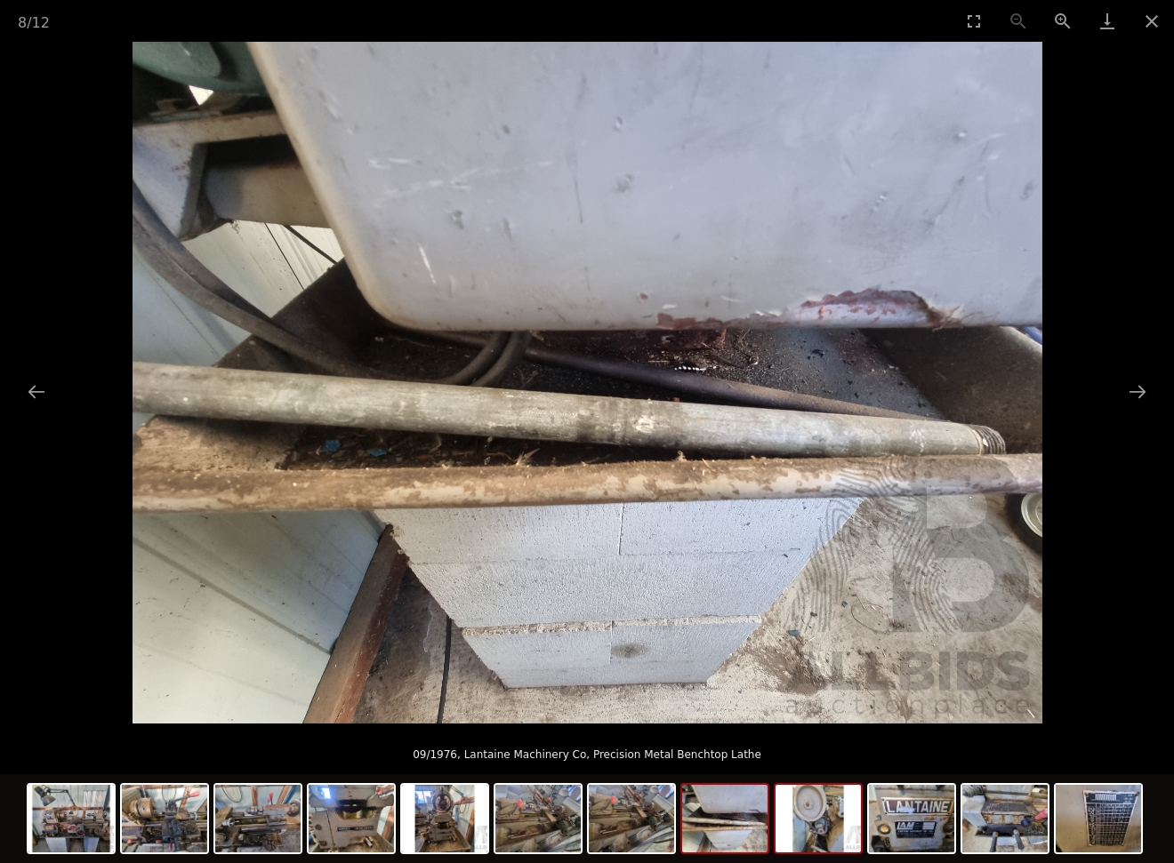
click at [810, 833] on img at bounding box center [817, 819] width 85 height 68
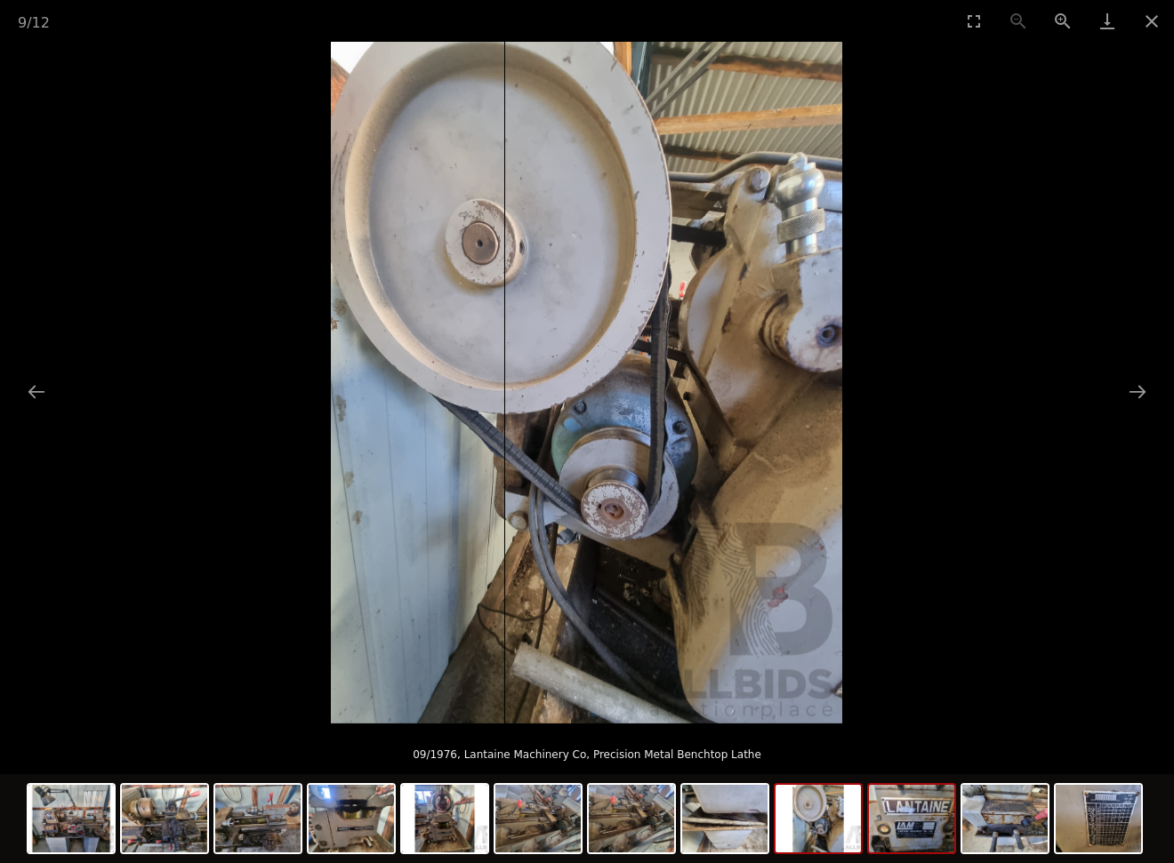
click at [922, 823] on img at bounding box center [911, 819] width 85 height 68
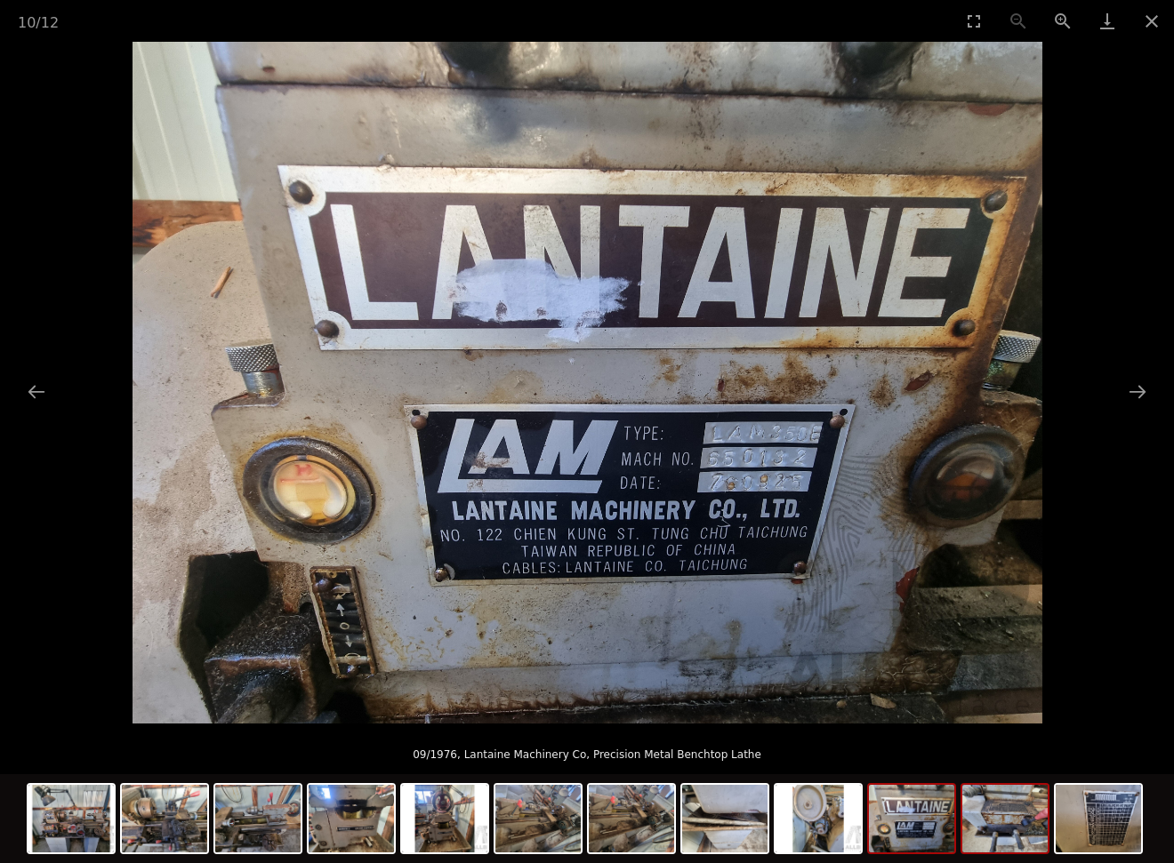
click at [998, 828] on img at bounding box center [1004, 819] width 85 height 68
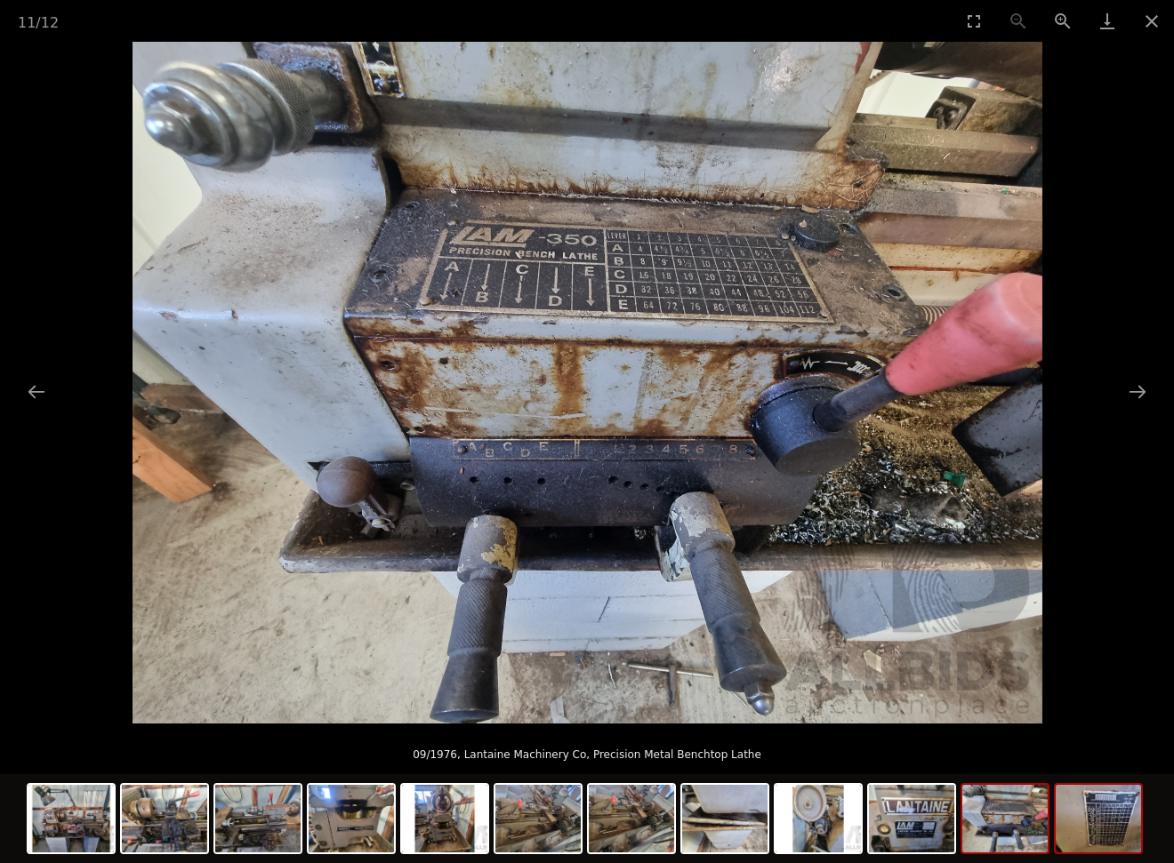
click at [1127, 812] on img at bounding box center [1097, 819] width 85 height 68
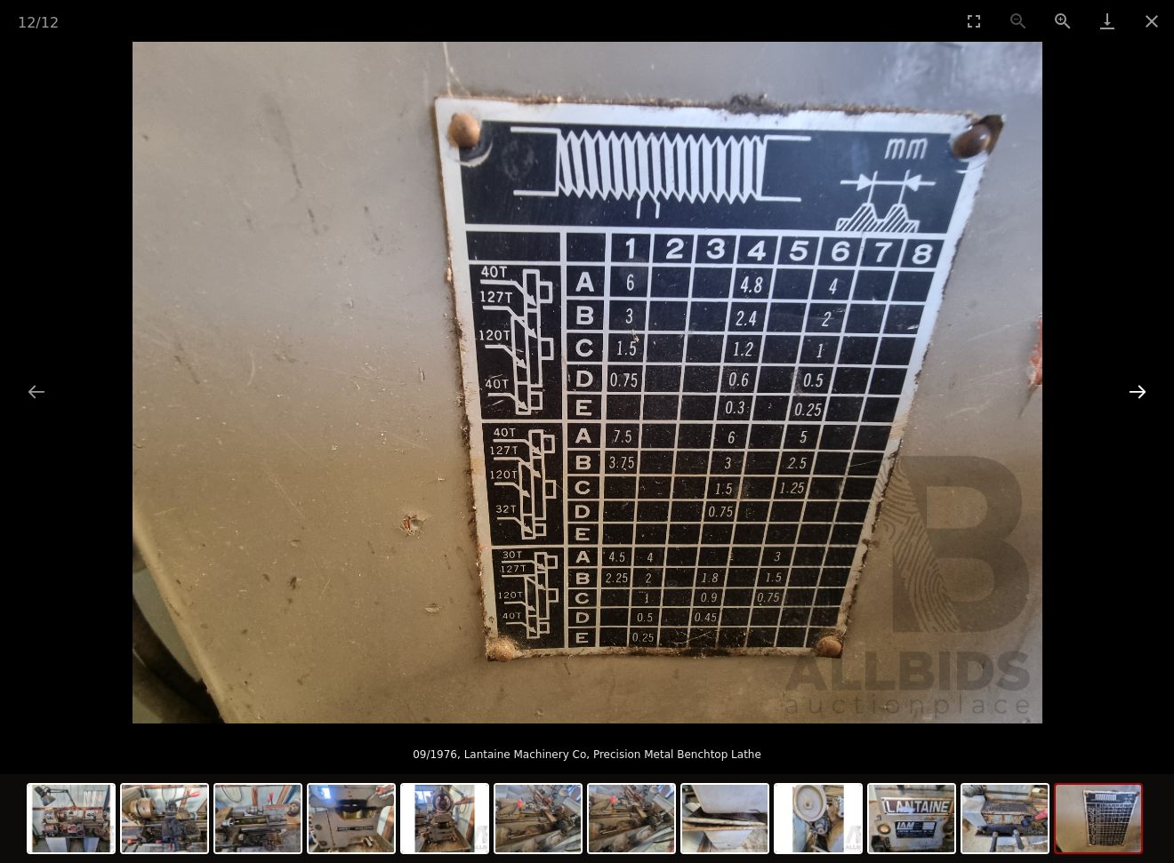
click at [1142, 390] on button "Next slide" at bounding box center [1137, 391] width 37 height 35
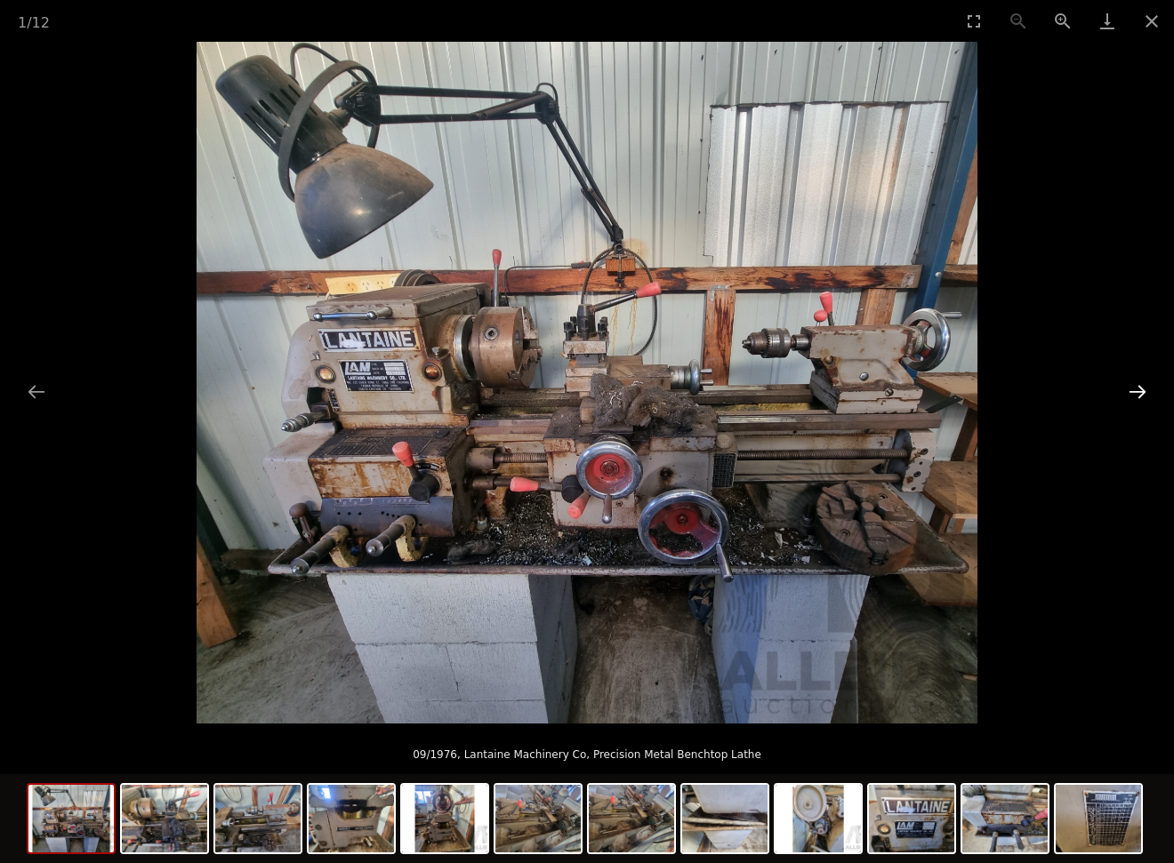
click at [1142, 390] on button "Next slide" at bounding box center [1137, 391] width 37 height 35
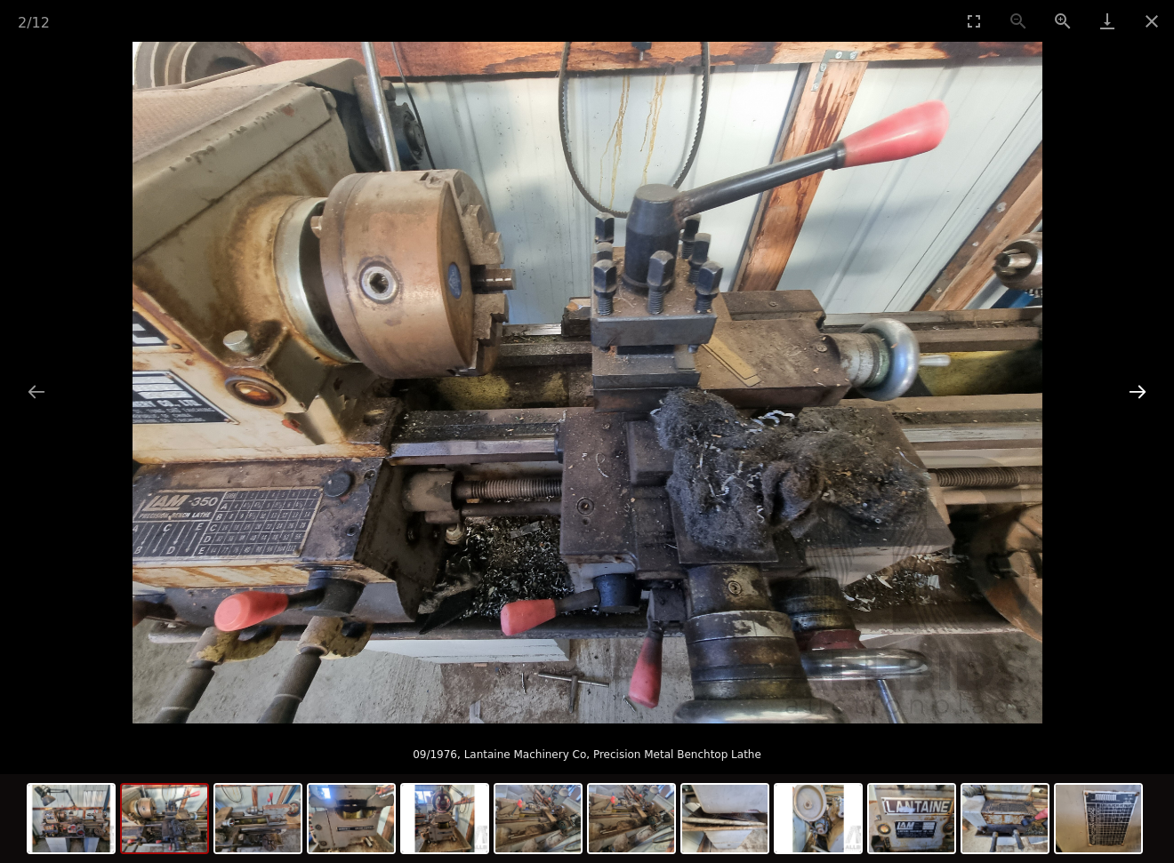
click at [1142, 390] on button "Next slide" at bounding box center [1137, 391] width 37 height 35
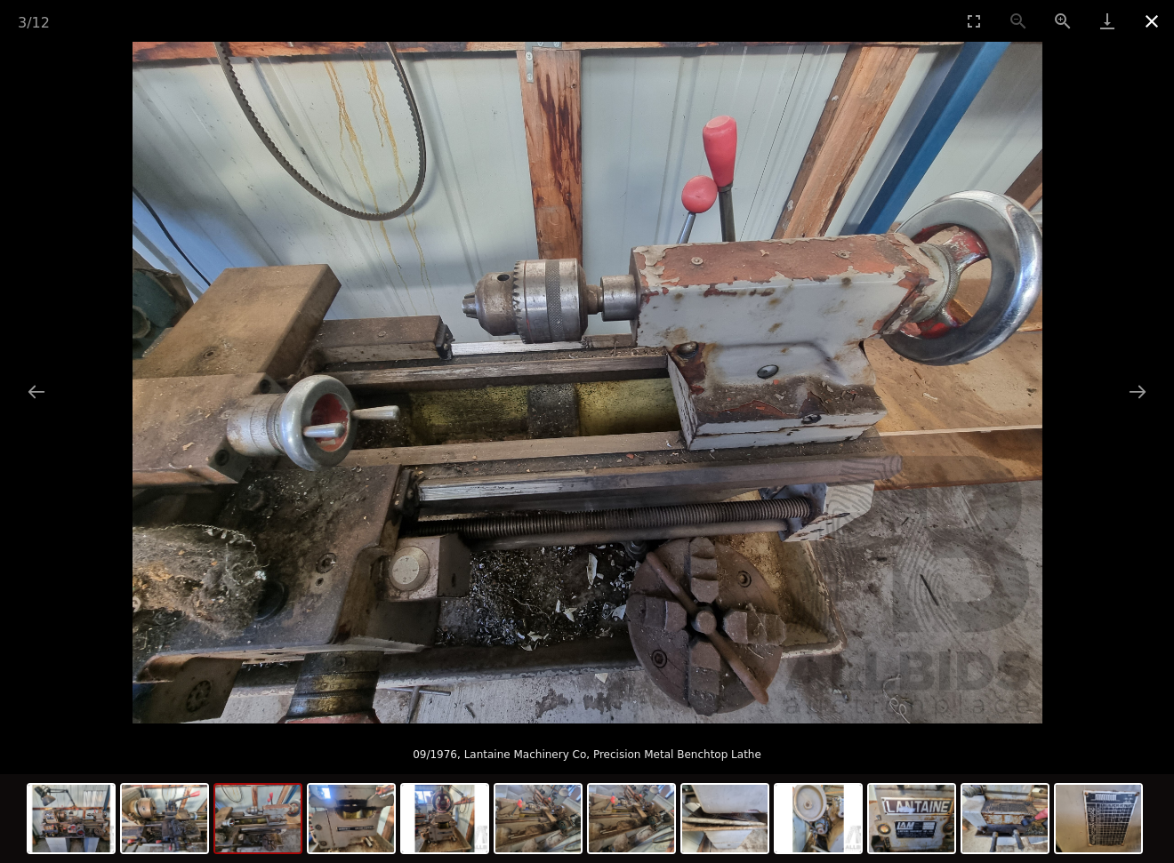
click at [1152, 25] on button "Close gallery" at bounding box center [1151, 21] width 44 height 42
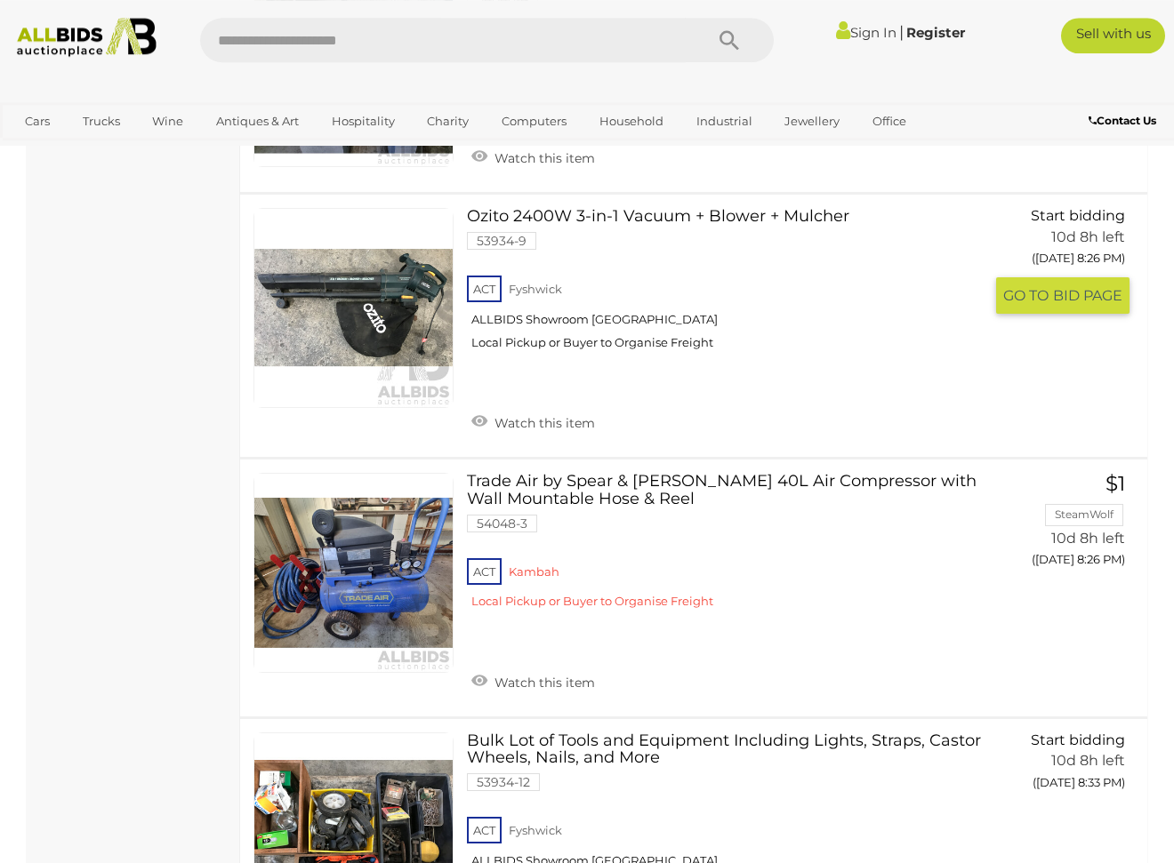
scroll to position [4186, 0]
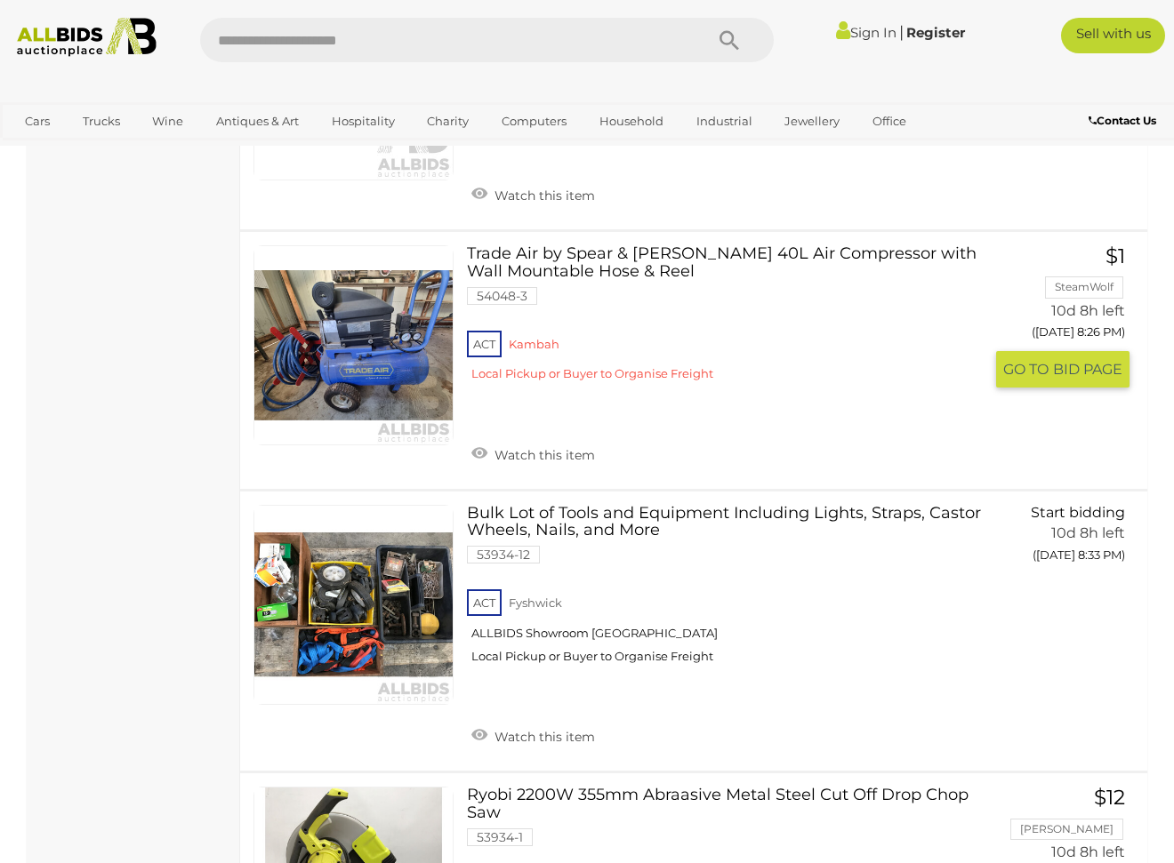
click at [349, 342] on link at bounding box center [353, 345] width 200 height 200
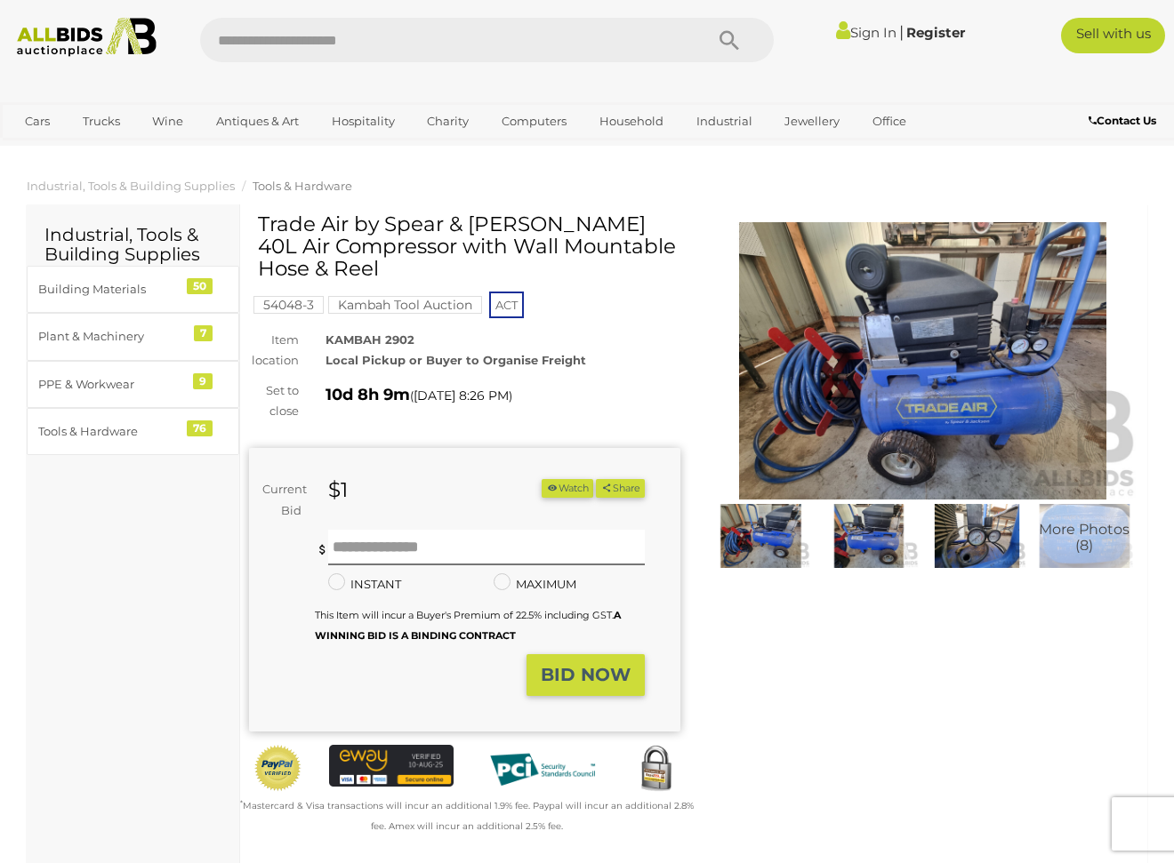
click at [864, 550] on img at bounding box center [868, 536] width 99 height 64
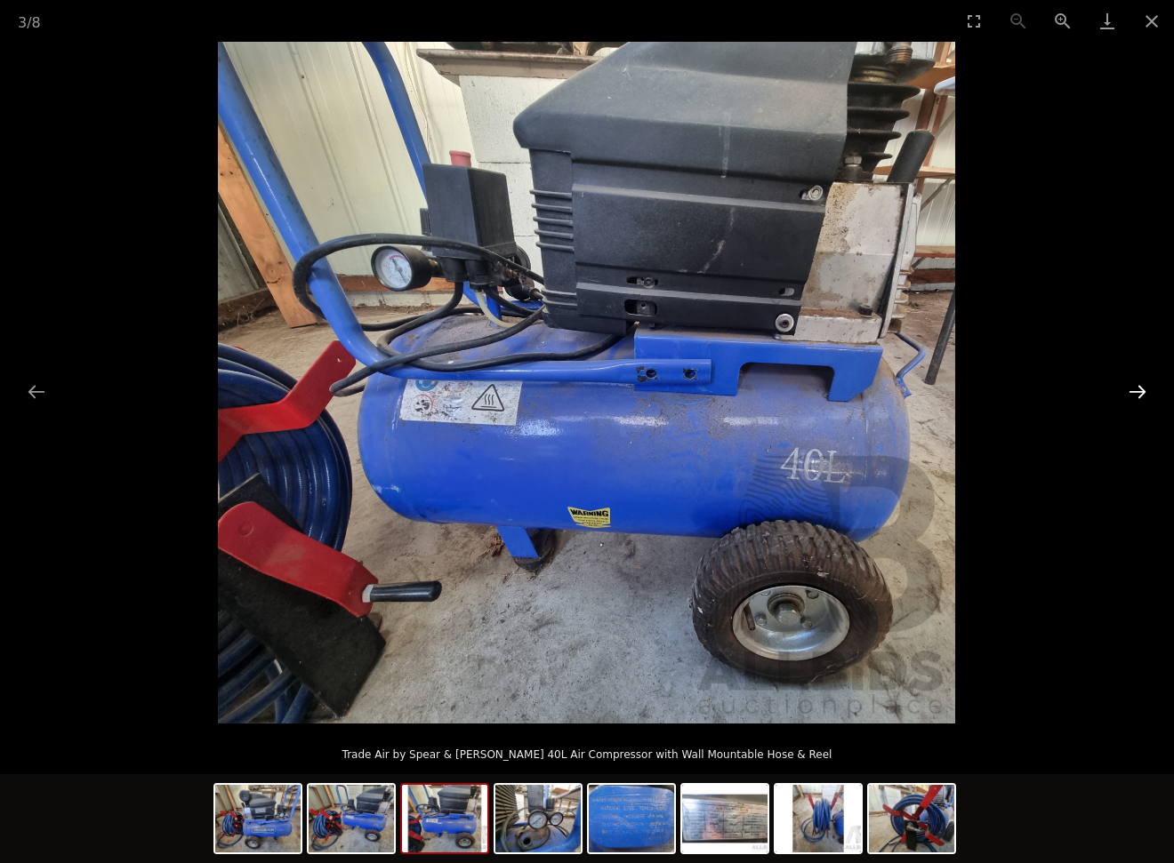
click at [1145, 387] on button "Next slide" at bounding box center [1137, 391] width 37 height 35
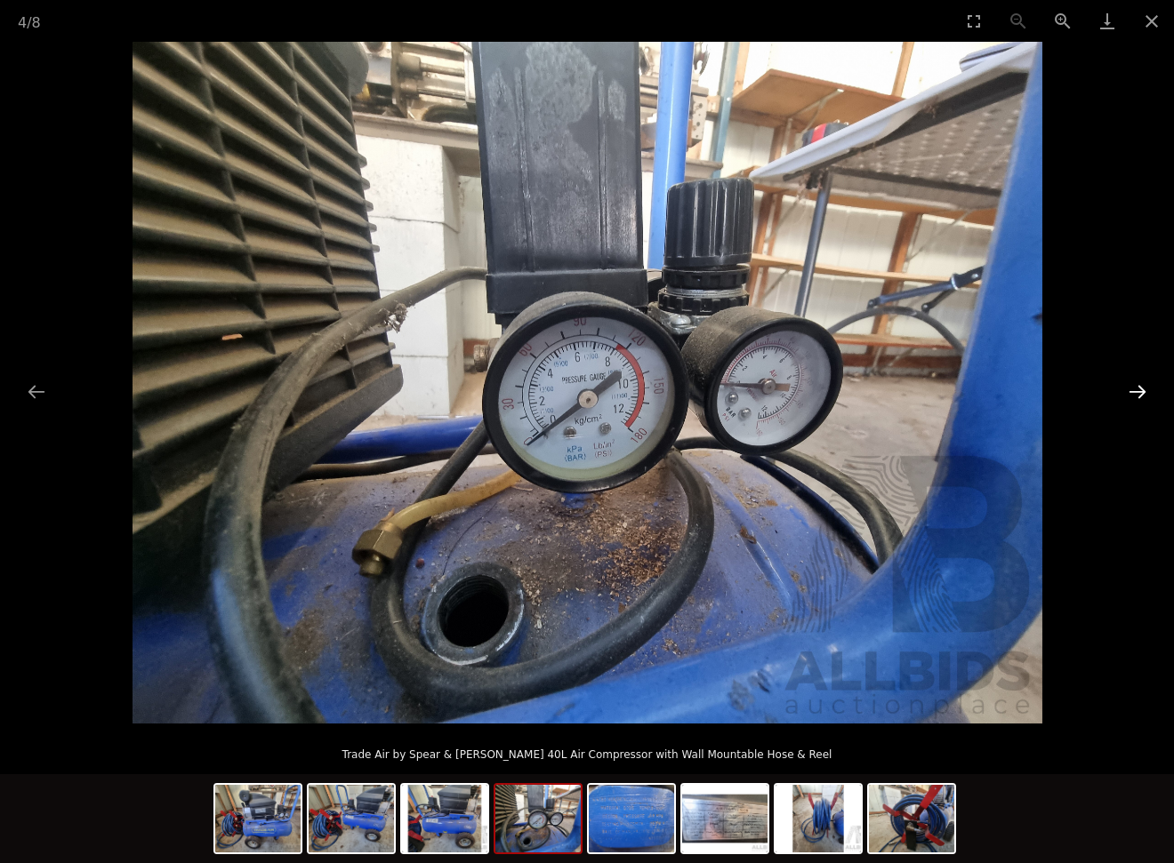
click at [1145, 387] on button "Next slide" at bounding box center [1137, 391] width 37 height 35
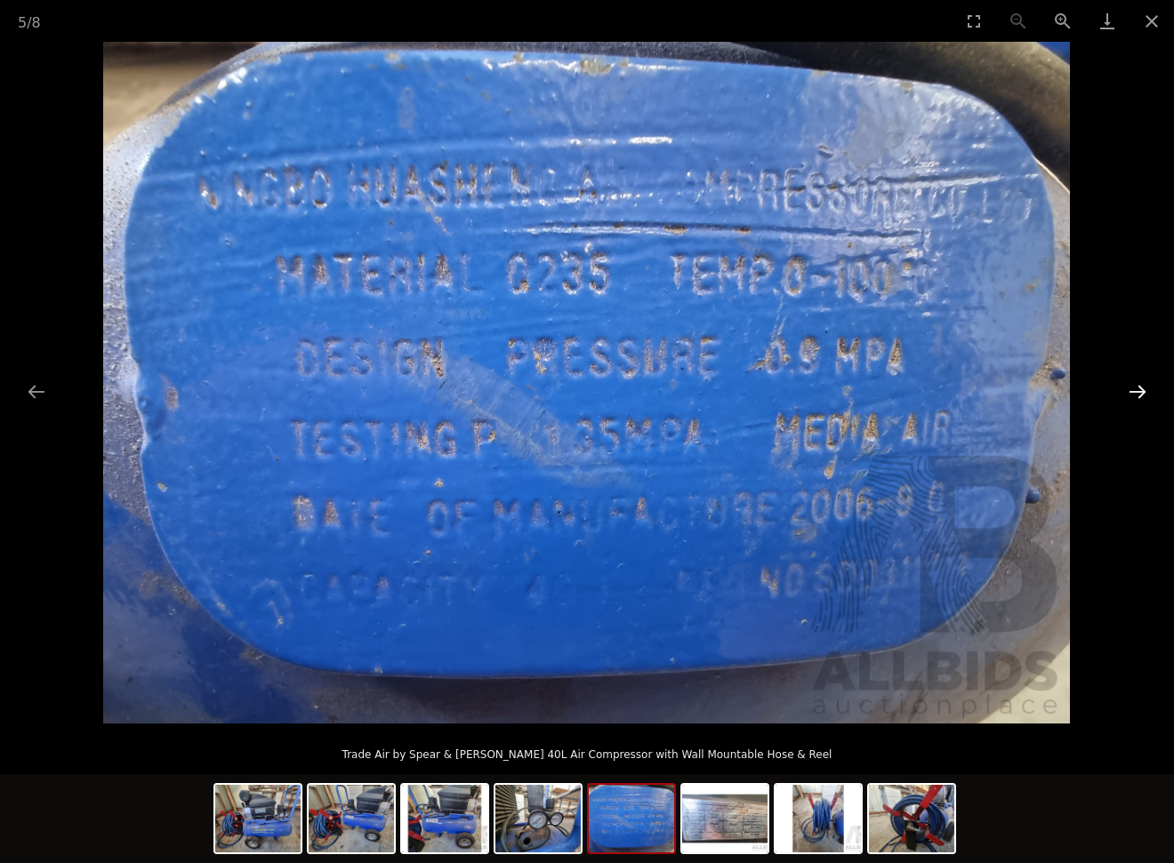
click at [1145, 387] on button "Next slide" at bounding box center [1137, 391] width 37 height 35
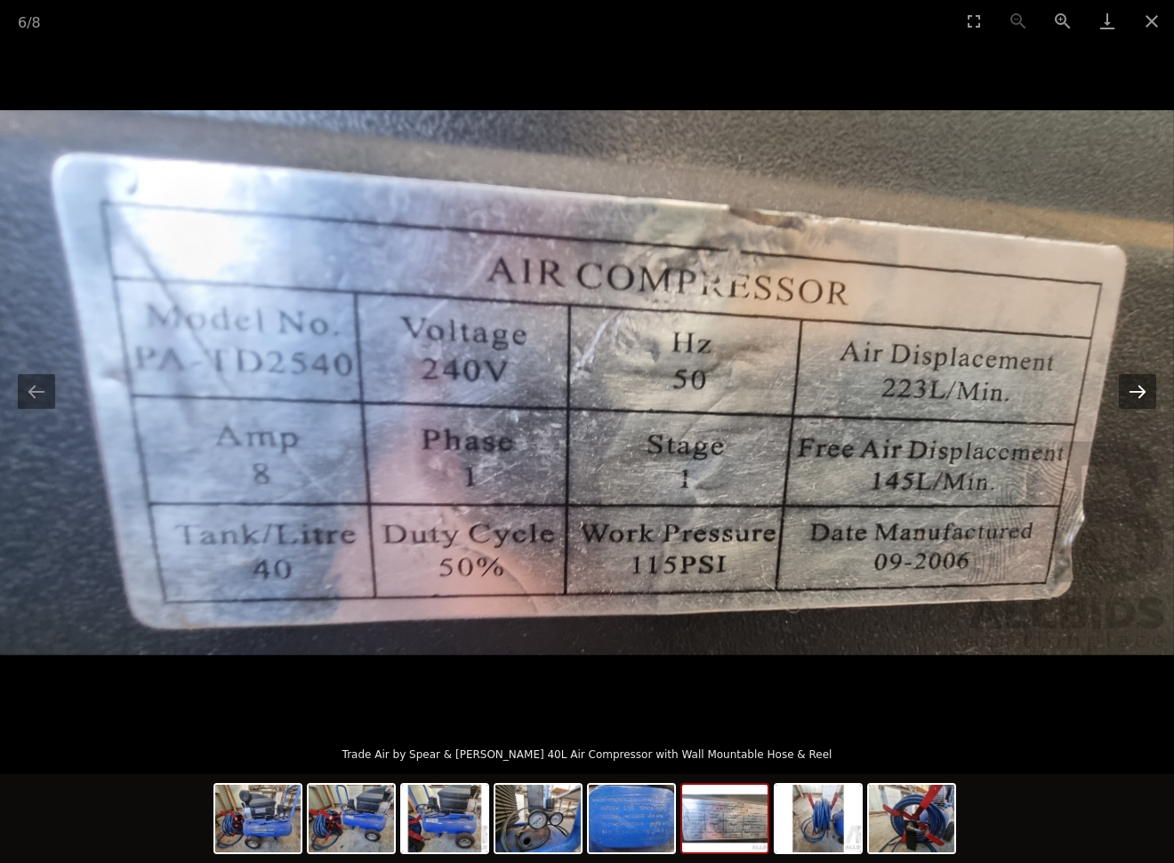
click at [1145, 387] on button "Next slide" at bounding box center [1137, 391] width 37 height 35
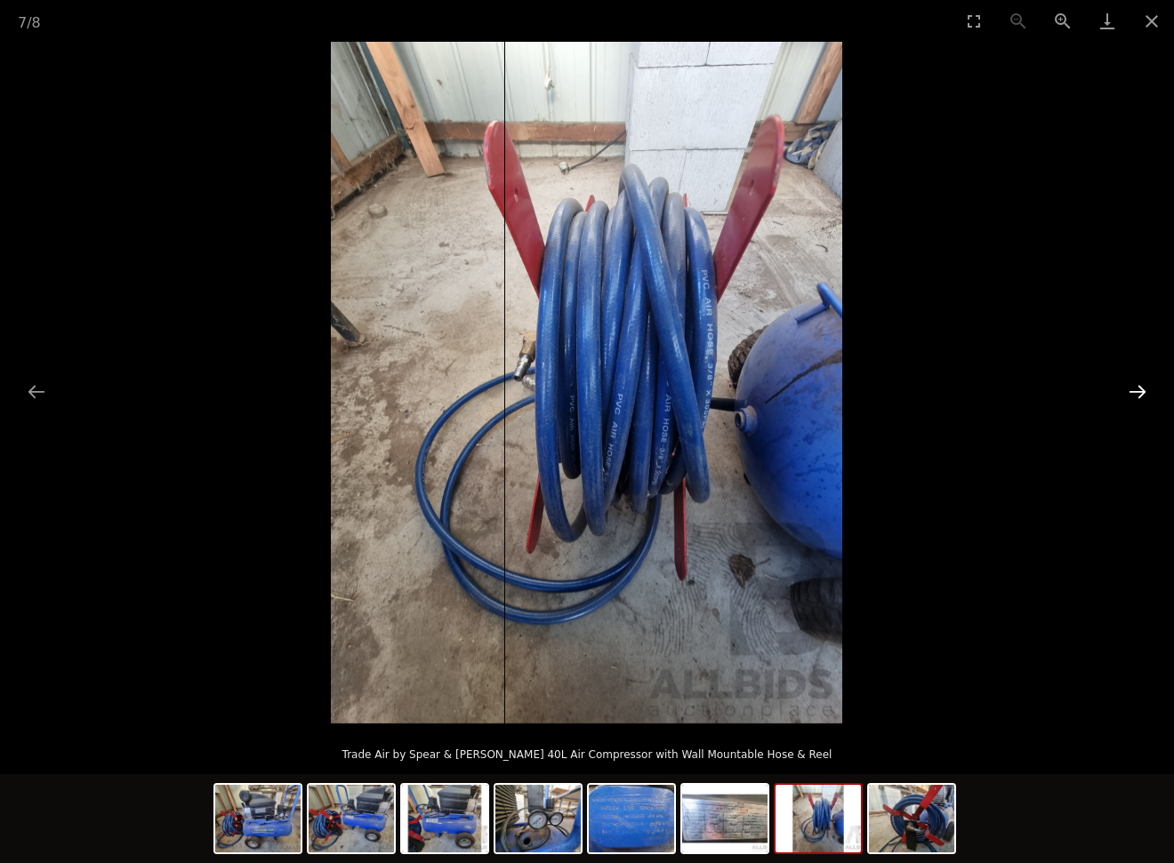
click at [1145, 387] on button "Next slide" at bounding box center [1137, 391] width 37 height 35
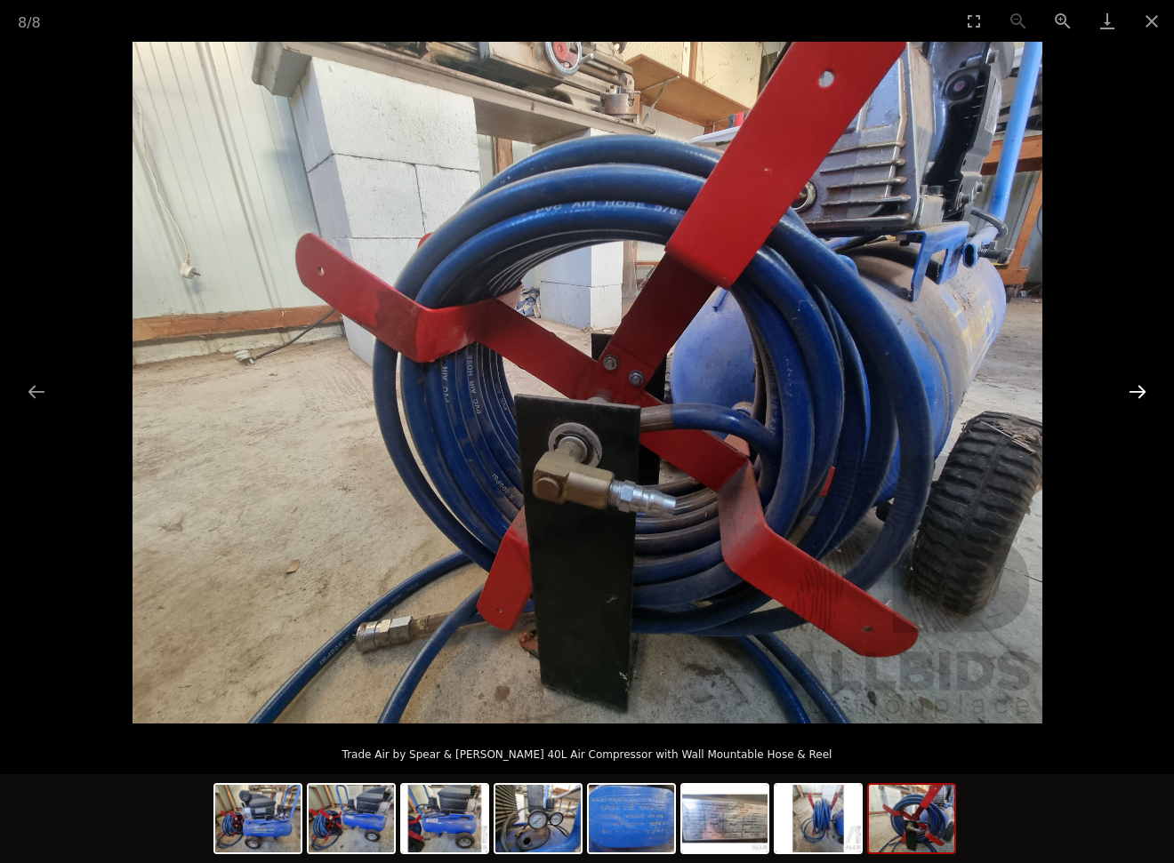
click at [1145, 387] on button "Next slide" at bounding box center [1137, 391] width 37 height 35
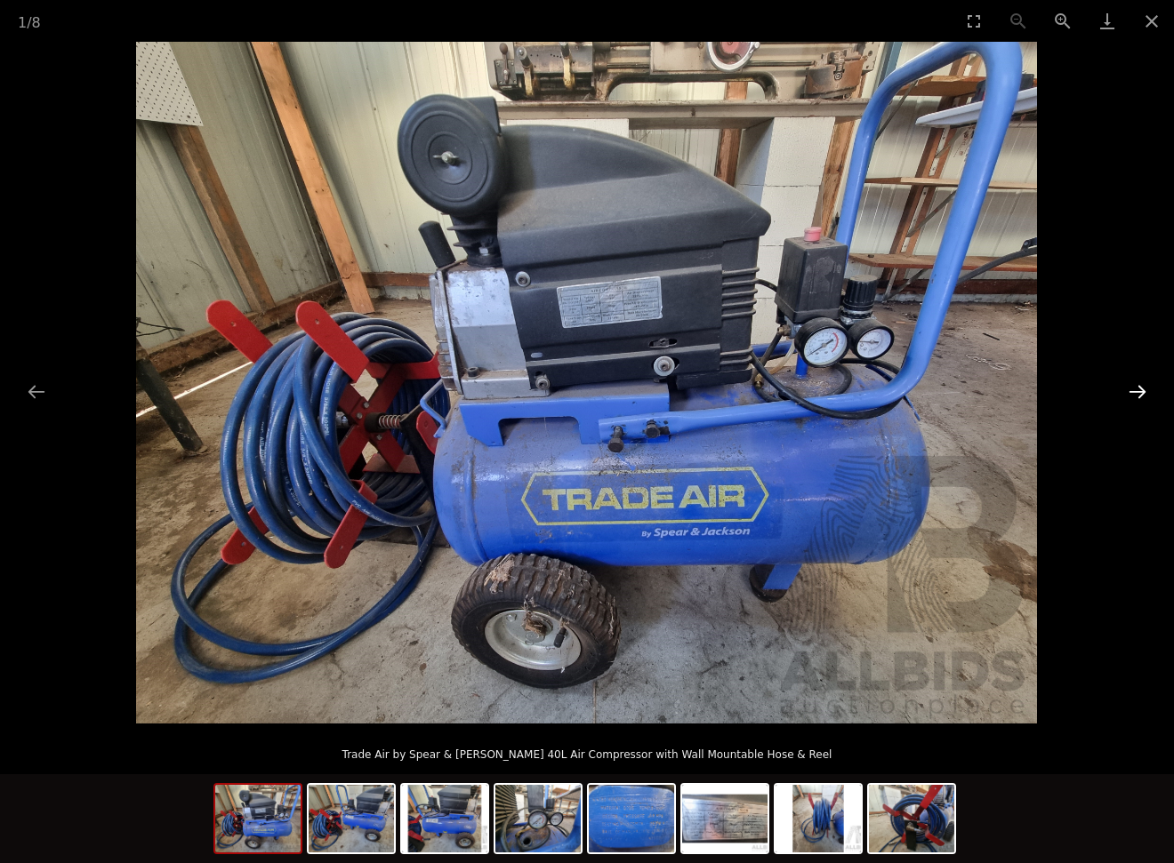
click at [1145, 387] on button "Next slide" at bounding box center [1137, 391] width 37 height 35
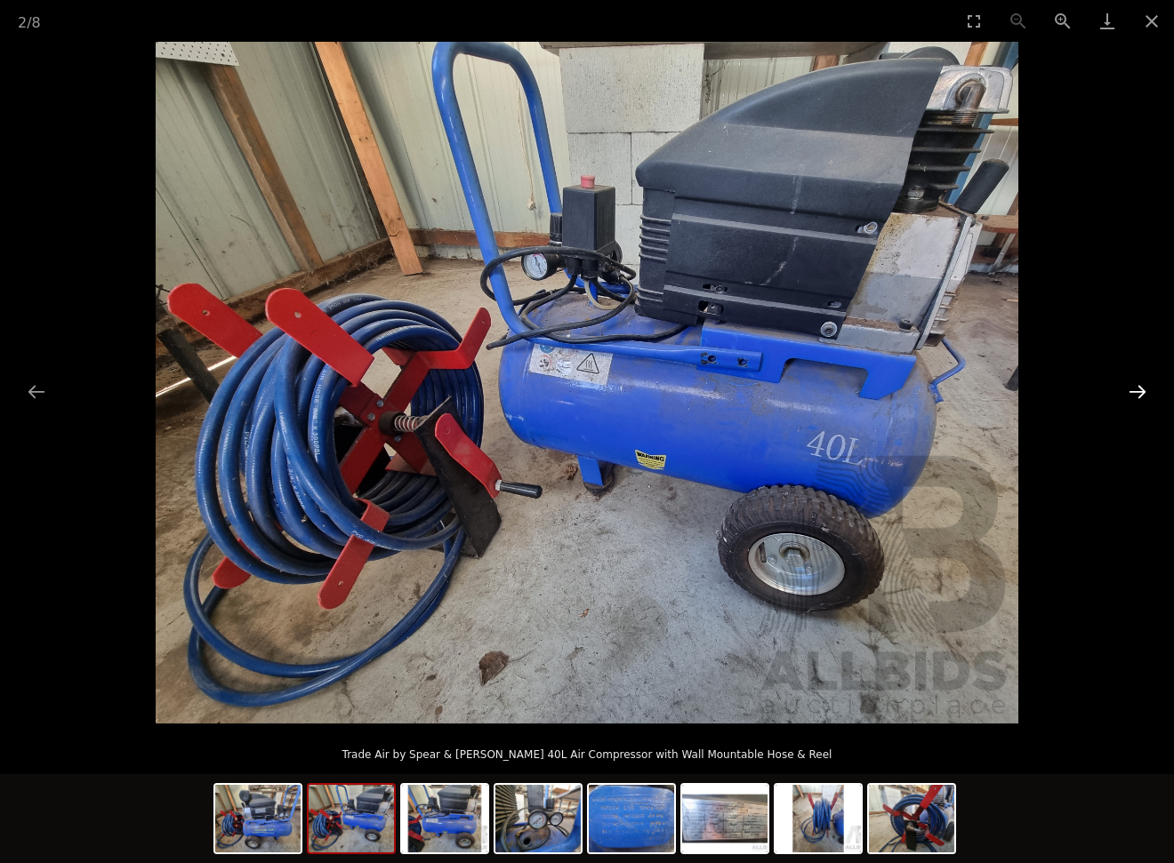
click at [1145, 387] on button "Next slide" at bounding box center [1137, 391] width 37 height 35
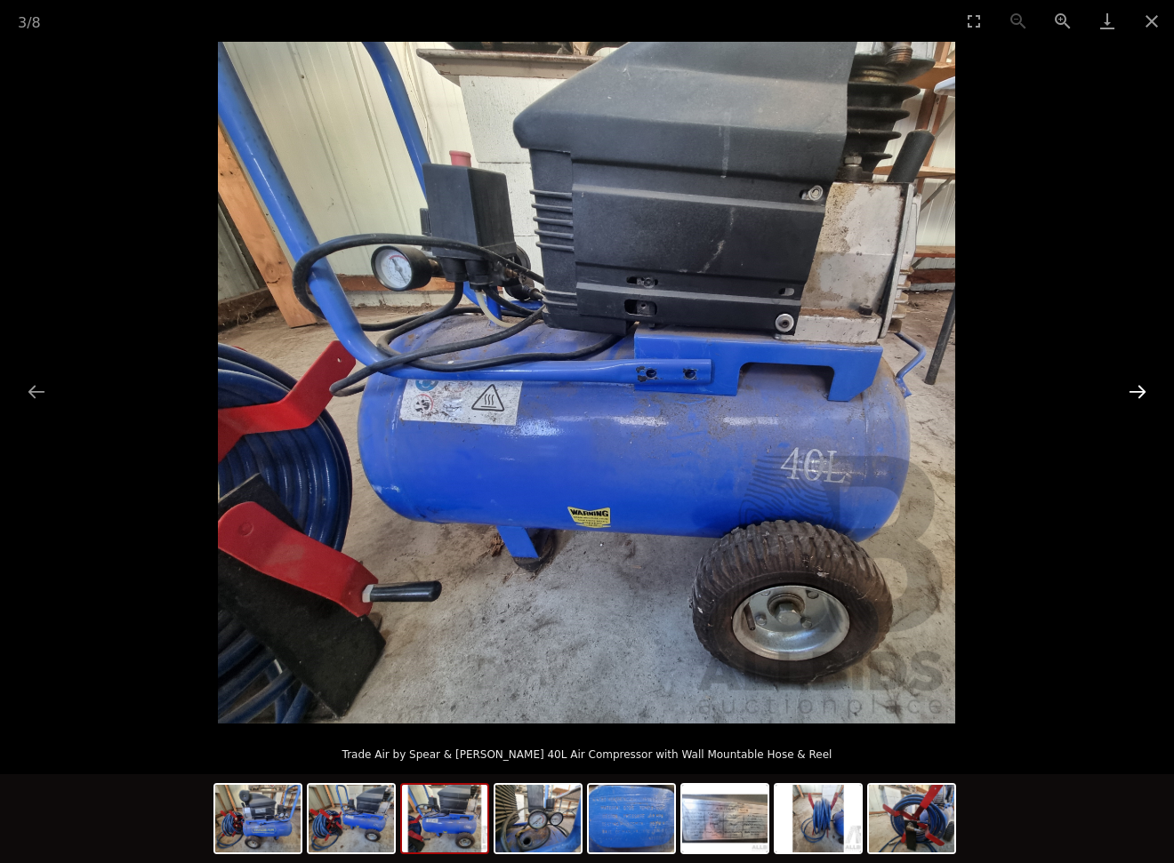
click at [1145, 387] on button "Next slide" at bounding box center [1137, 391] width 37 height 35
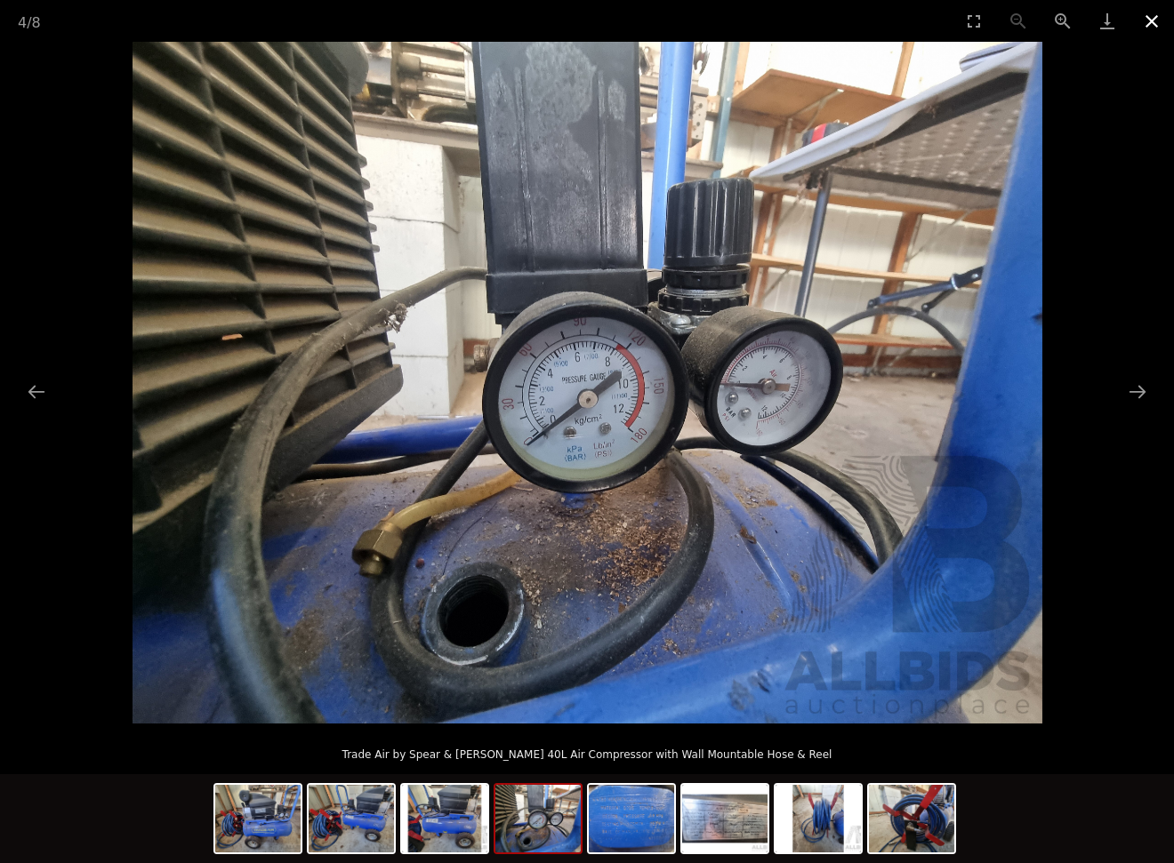
click at [1151, 16] on button "Close gallery" at bounding box center [1151, 21] width 44 height 42
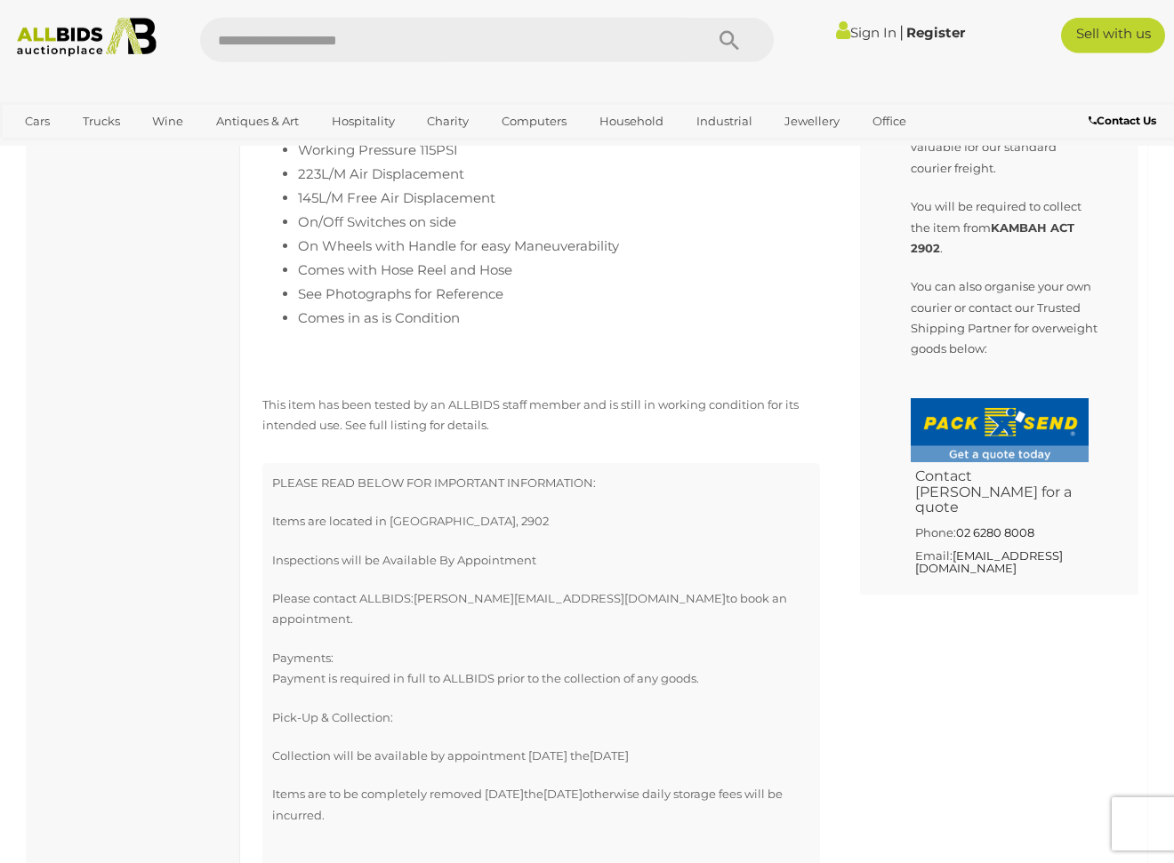
scroll to position [1127, 0]
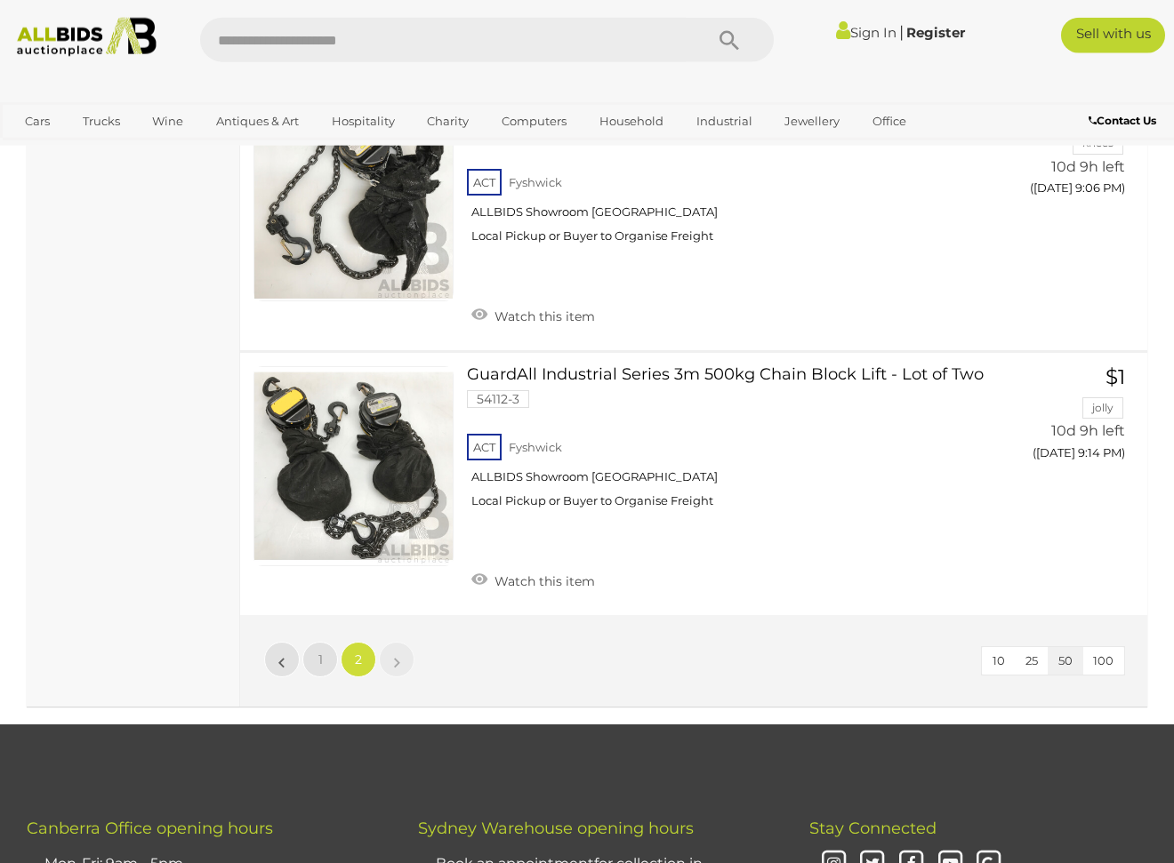
scroll to position [6758, 0]
